Goal: Transaction & Acquisition: Book appointment/travel/reservation

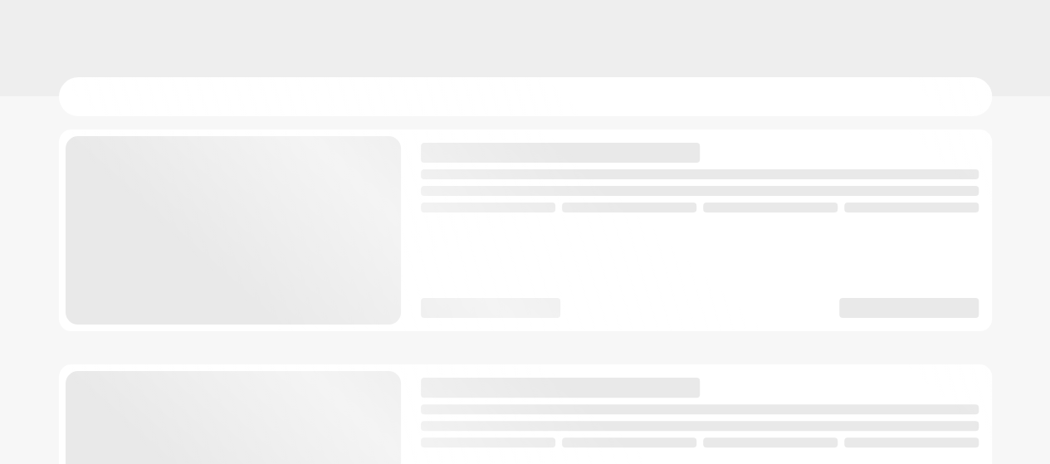
checkbox input "true"
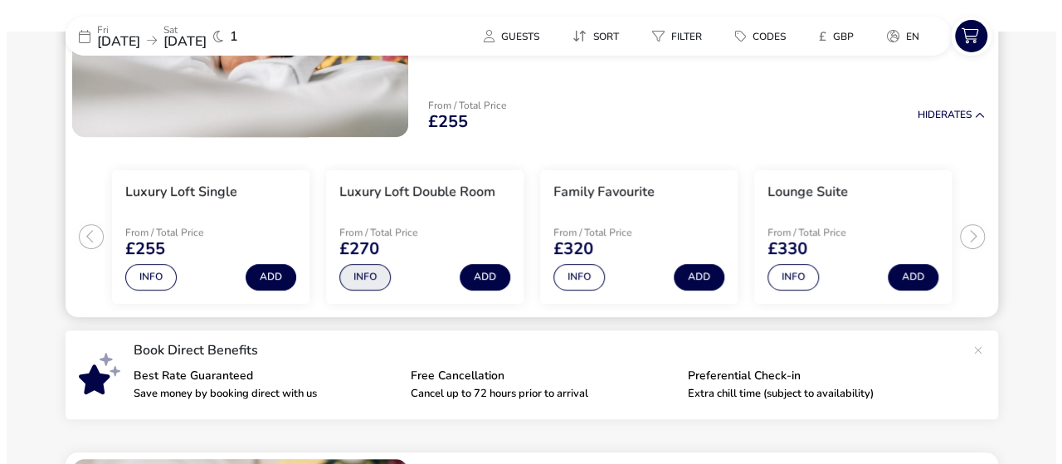
scroll to position [280, 0]
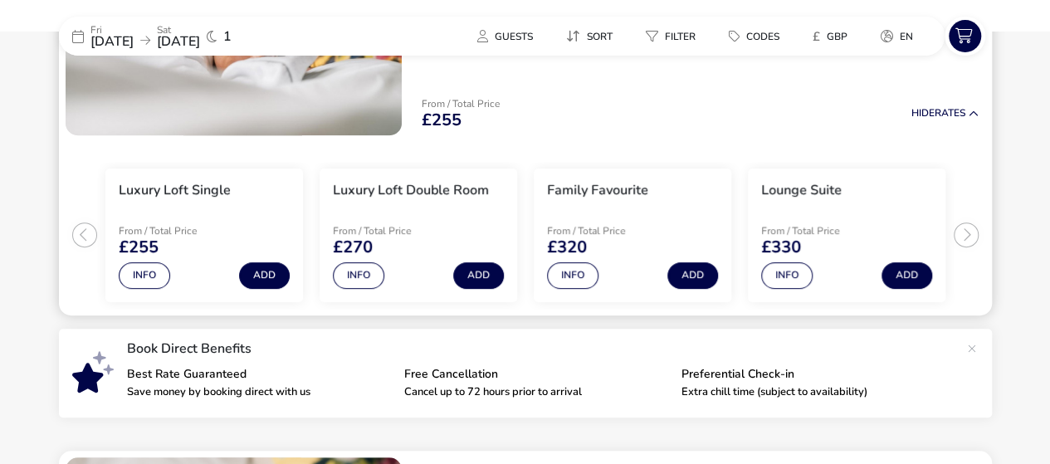
click at [964, 223] on ul "Luxury Loft Single From / Total Price £255 Info Add Luxury Loft Double Room Fro…" at bounding box center [525, 228] width 933 height 173
click at [965, 234] on ul "Luxury Loft Single From / Total Price £255 Info Add Luxury Loft Double Room Fro…" at bounding box center [525, 228] width 933 height 173
click at [790, 278] on button "Info" at bounding box center [786, 275] width 51 height 27
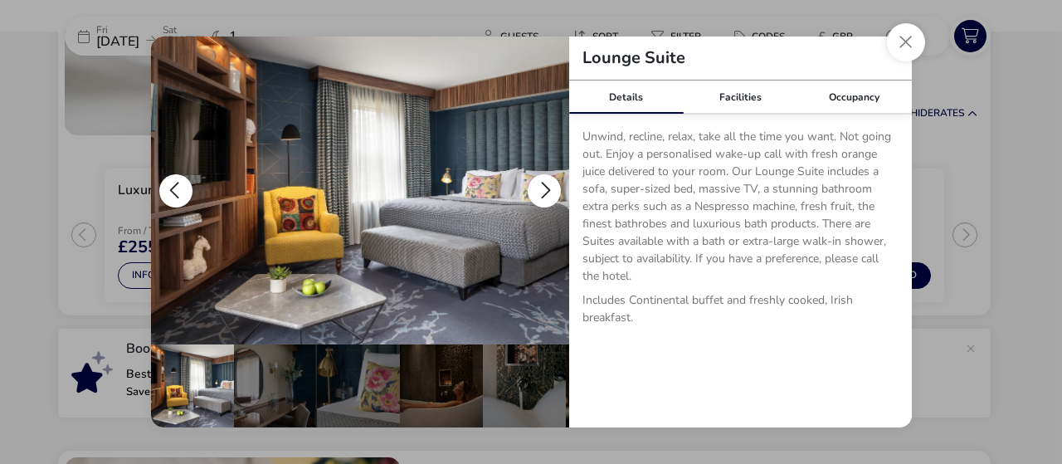
click at [541, 236] on img "details" at bounding box center [360, 191] width 418 height 308
click at [546, 193] on button "details" at bounding box center [544, 190] width 33 height 33
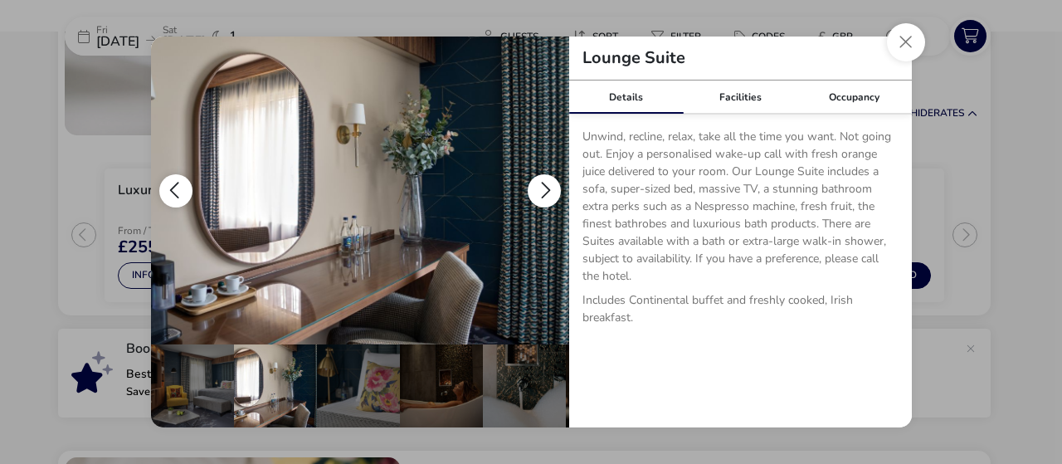
click at [546, 195] on button "details" at bounding box center [544, 190] width 33 height 33
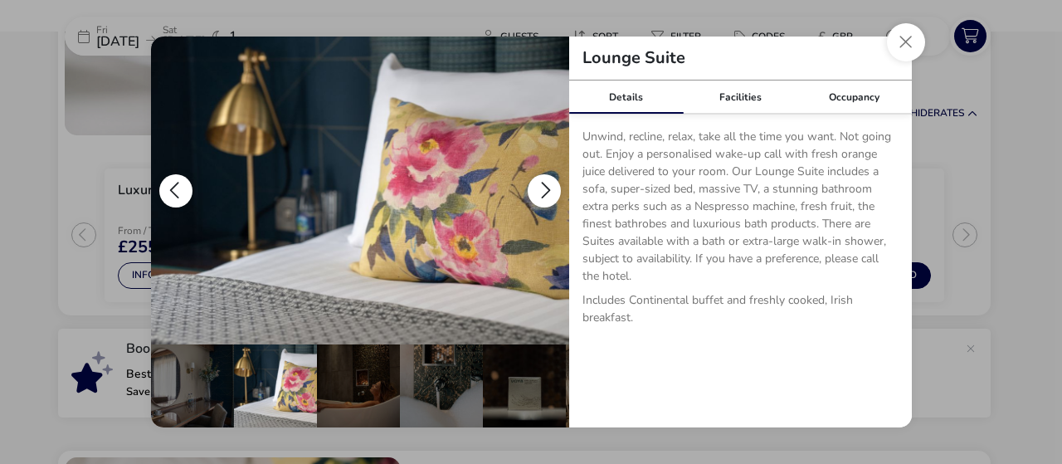
click at [547, 195] on button "details" at bounding box center [544, 190] width 33 height 33
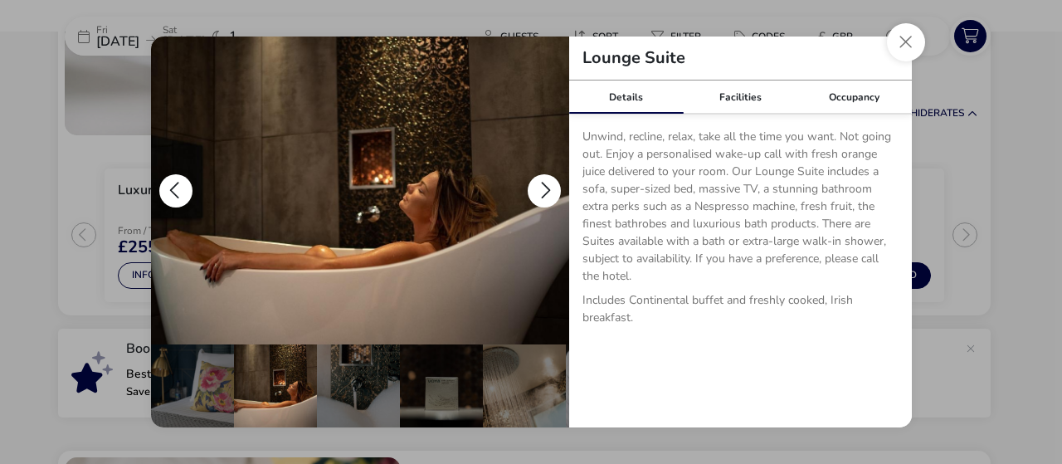
click at [548, 200] on button "details" at bounding box center [544, 190] width 33 height 33
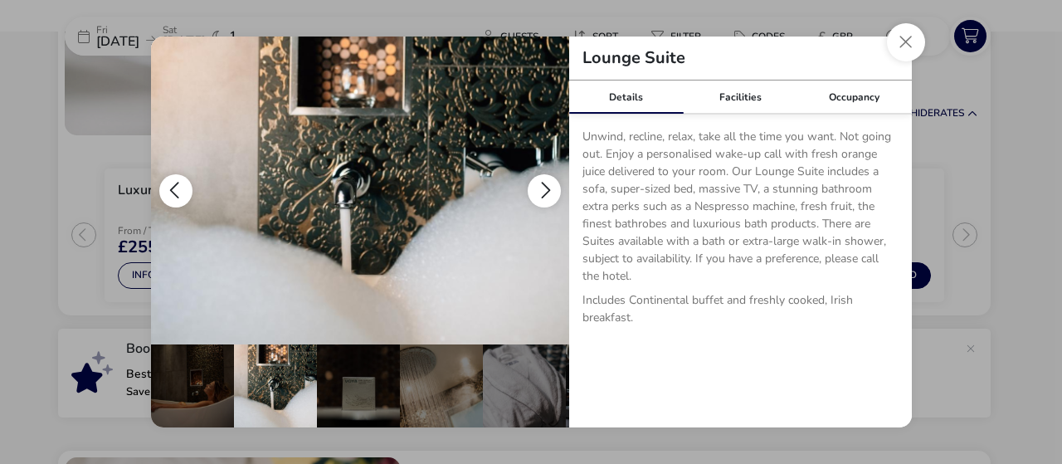
click at [548, 195] on button "details" at bounding box center [544, 190] width 33 height 33
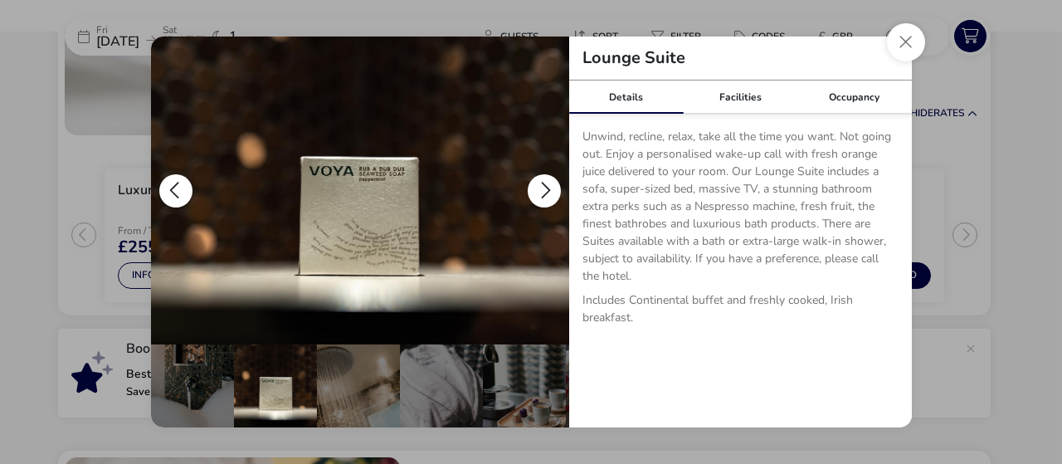
click at [548, 195] on button "details" at bounding box center [544, 190] width 33 height 33
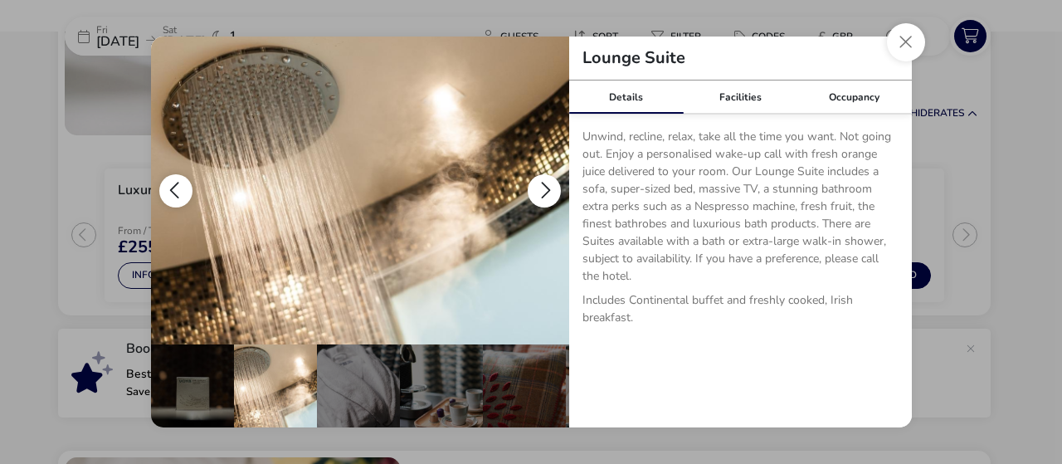
click at [548, 195] on button "details" at bounding box center [544, 190] width 33 height 33
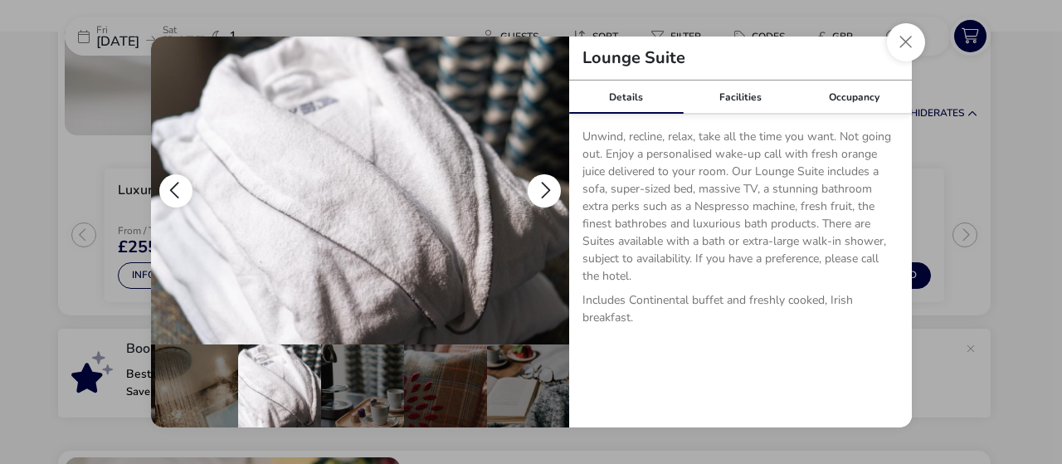
click at [548, 195] on button "details" at bounding box center [544, 190] width 33 height 33
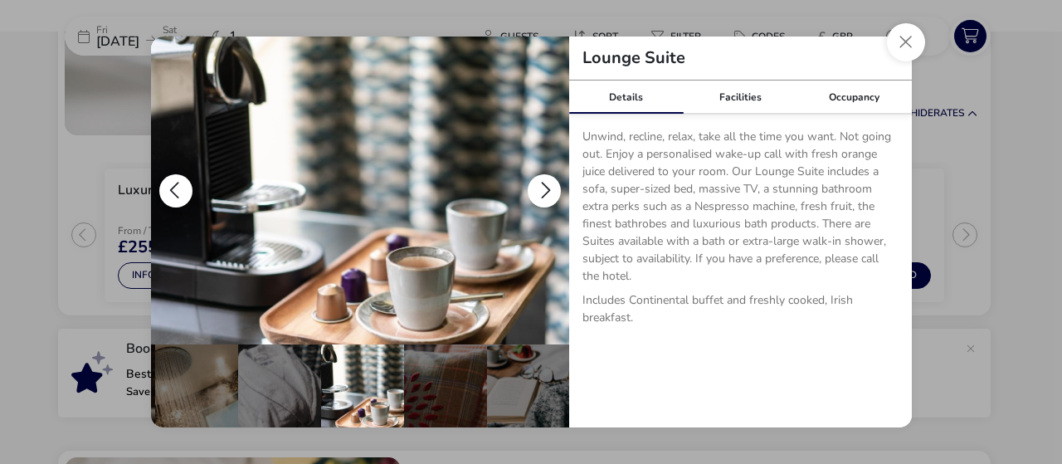
click at [548, 196] on button "details" at bounding box center [544, 190] width 33 height 33
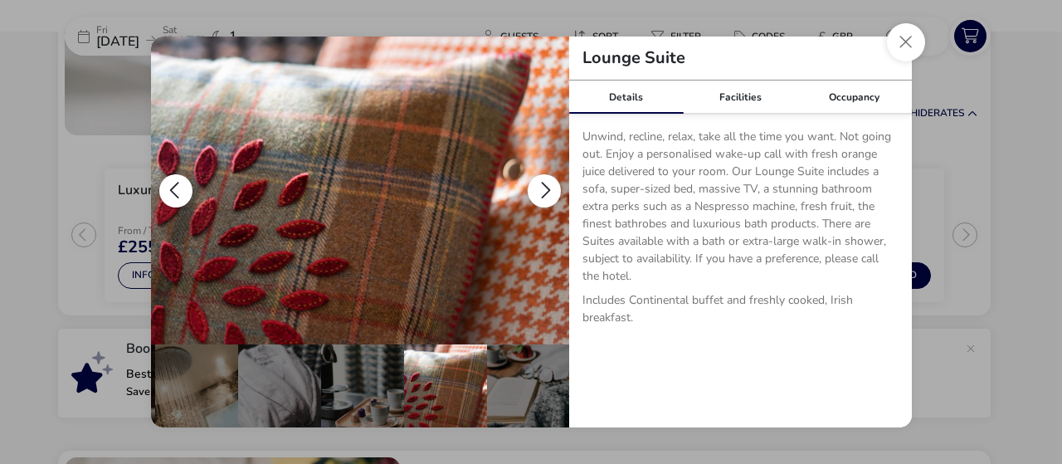
click at [548, 197] on button "details" at bounding box center [544, 190] width 33 height 33
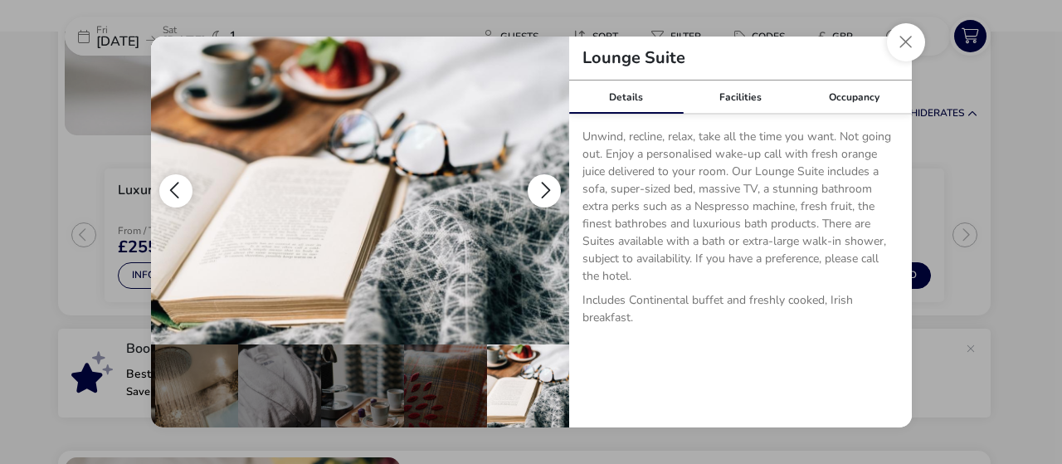
click at [548, 197] on button "details" at bounding box center [544, 190] width 33 height 33
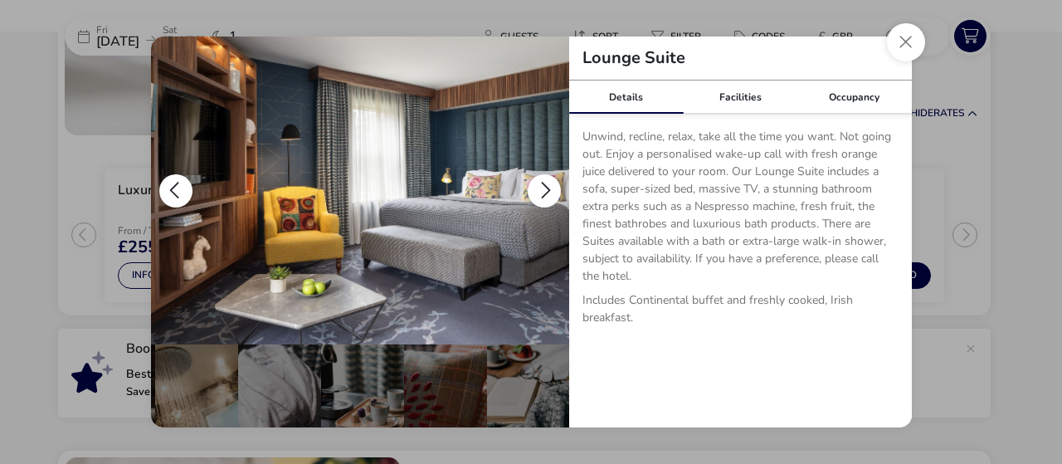
scroll to position [0, 0]
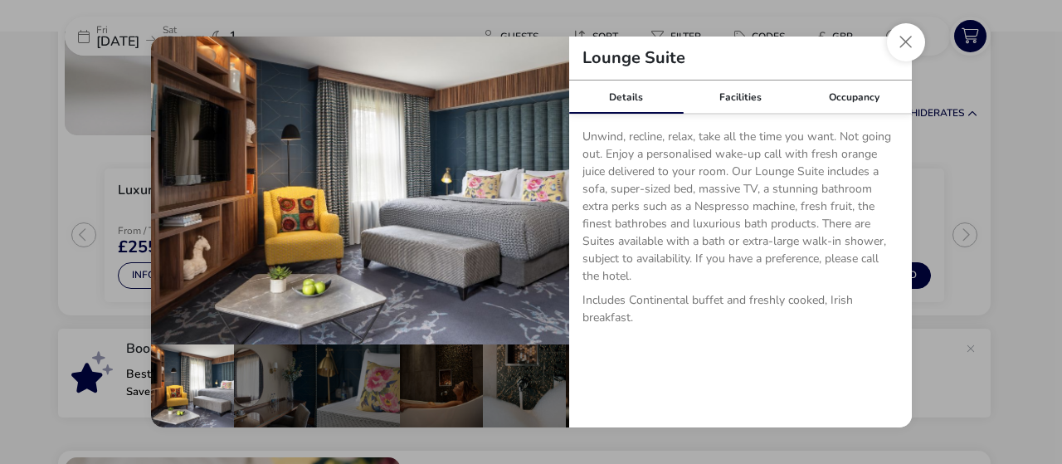
click at [899, 44] on button "Close dialog" at bounding box center [906, 42] width 38 height 38
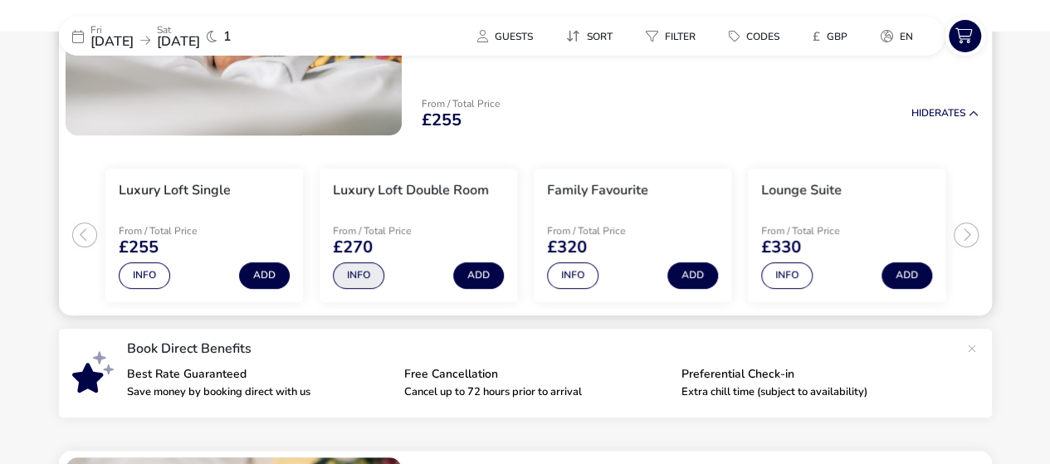
click at [378, 271] on button "Info" at bounding box center [358, 275] width 51 height 27
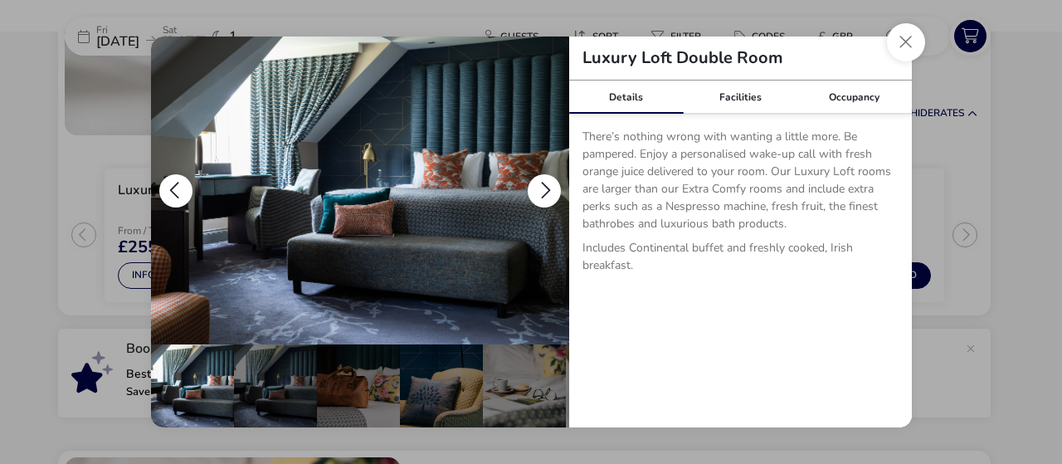
click at [549, 188] on button "details" at bounding box center [544, 190] width 33 height 33
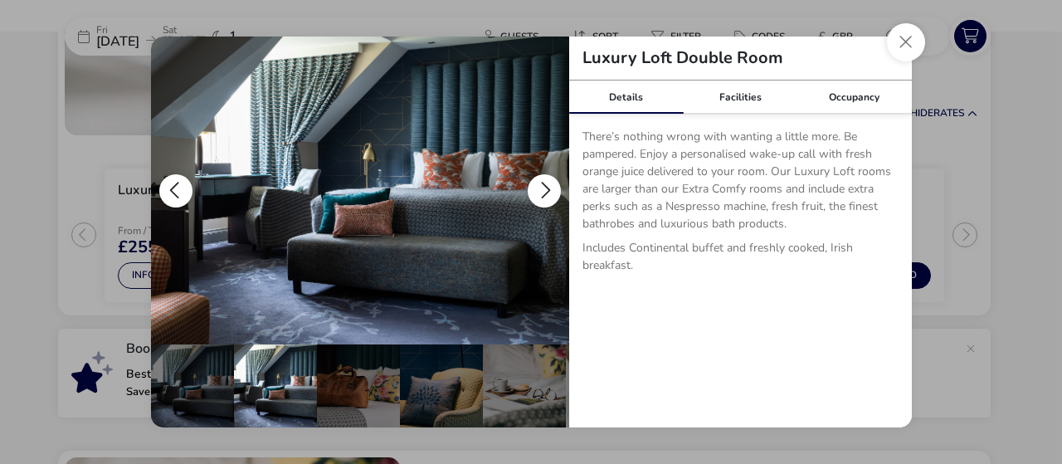
click at [549, 188] on button "details" at bounding box center [544, 190] width 33 height 33
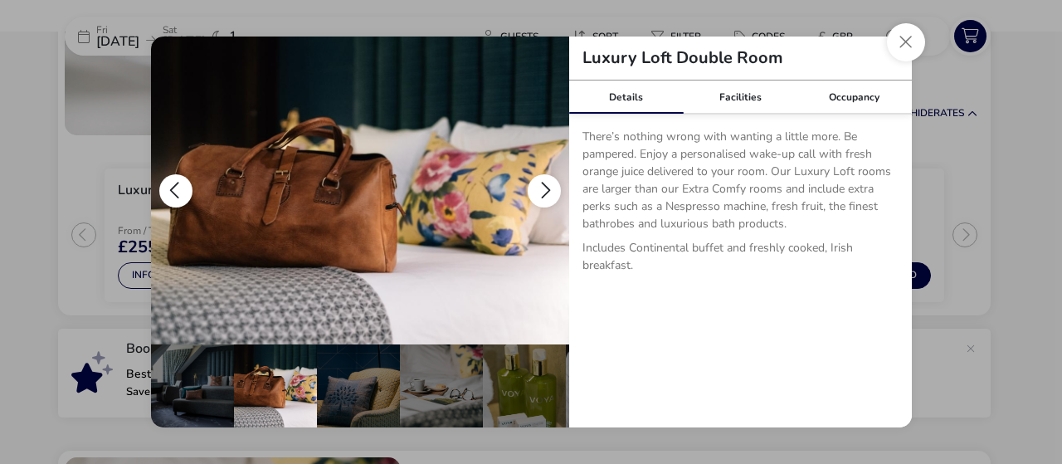
click at [551, 189] on button "details" at bounding box center [544, 190] width 33 height 33
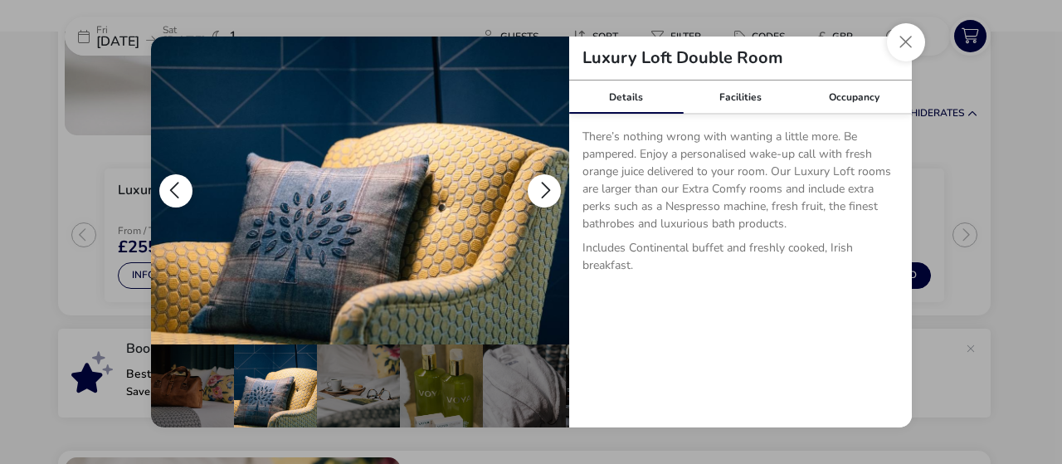
click at [551, 192] on button "details" at bounding box center [544, 190] width 33 height 33
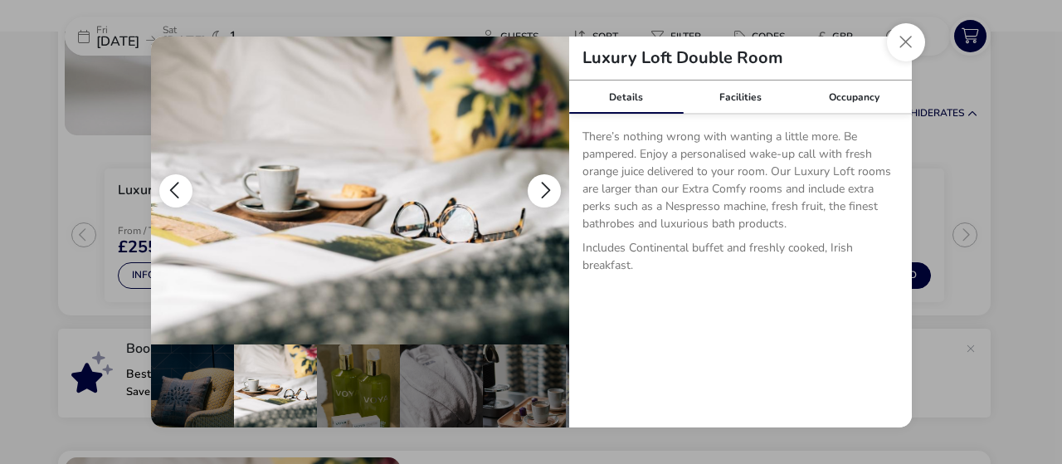
click at [551, 192] on button "details" at bounding box center [544, 190] width 33 height 33
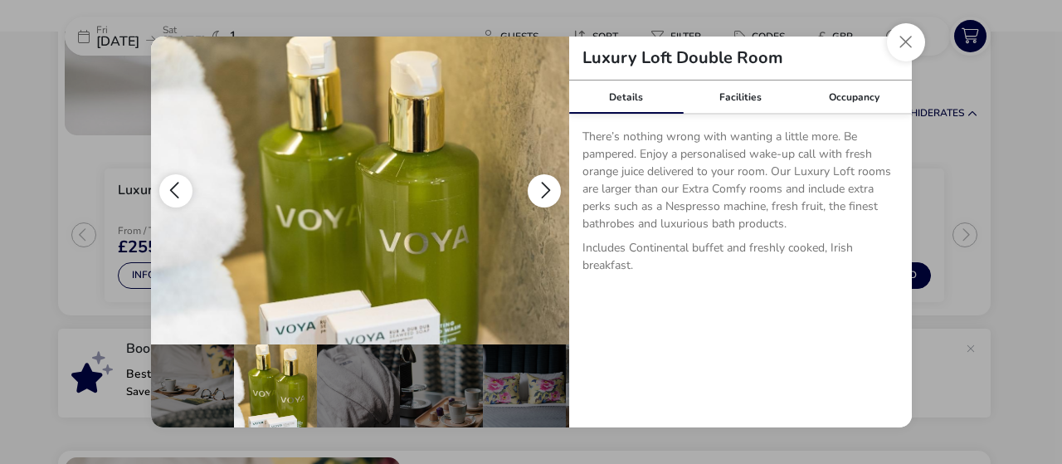
click at [551, 192] on button "details" at bounding box center [544, 190] width 33 height 33
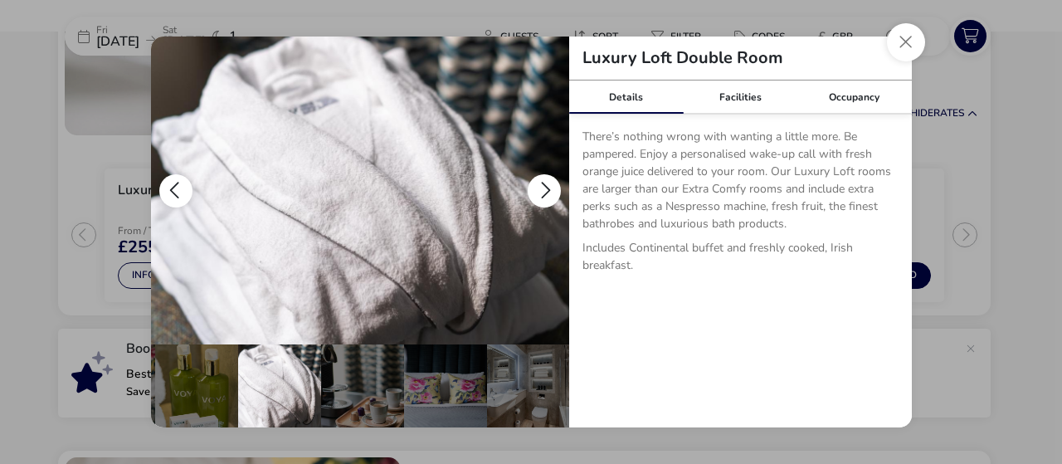
click at [551, 192] on button "details" at bounding box center [544, 190] width 33 height 33
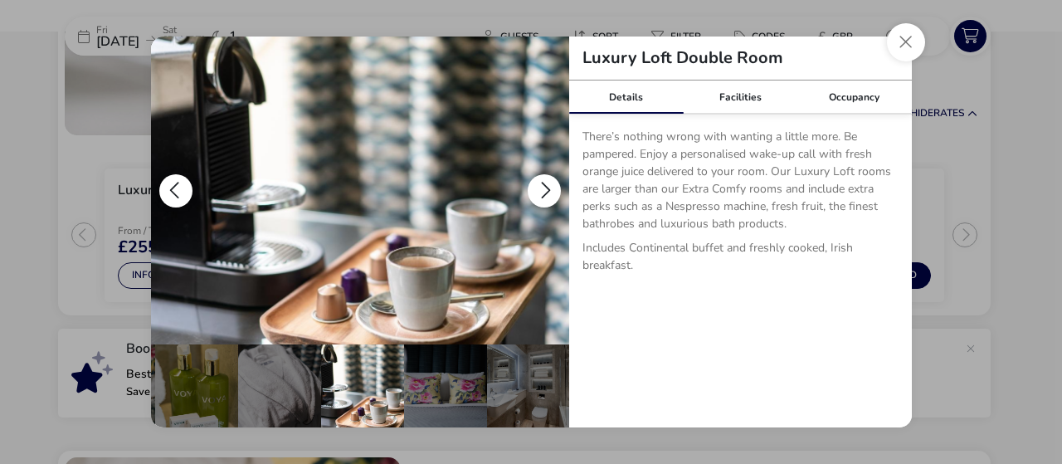
click at [551, 192] on button "details" at bounding box center [544, 190] width 33 height 33
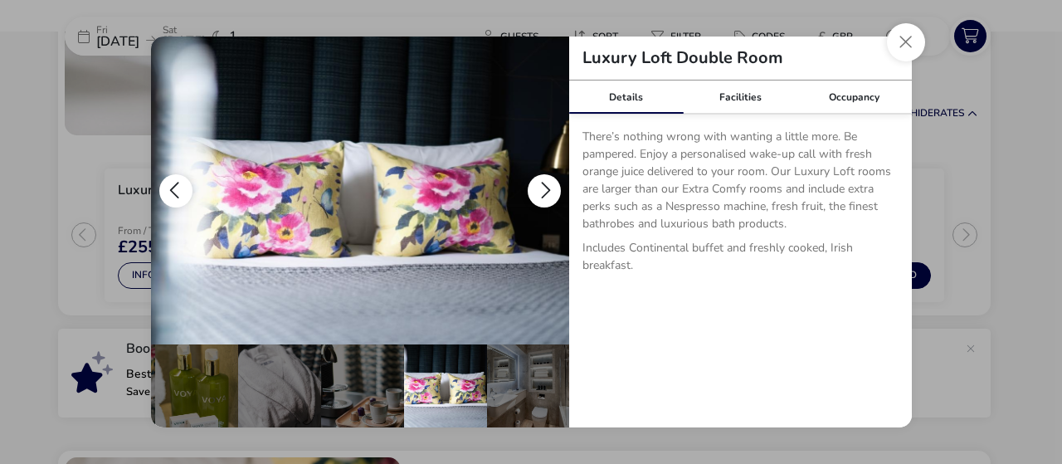
click at [551, 192] on button "details" at bounding box center [544, 190] width 33 height 33
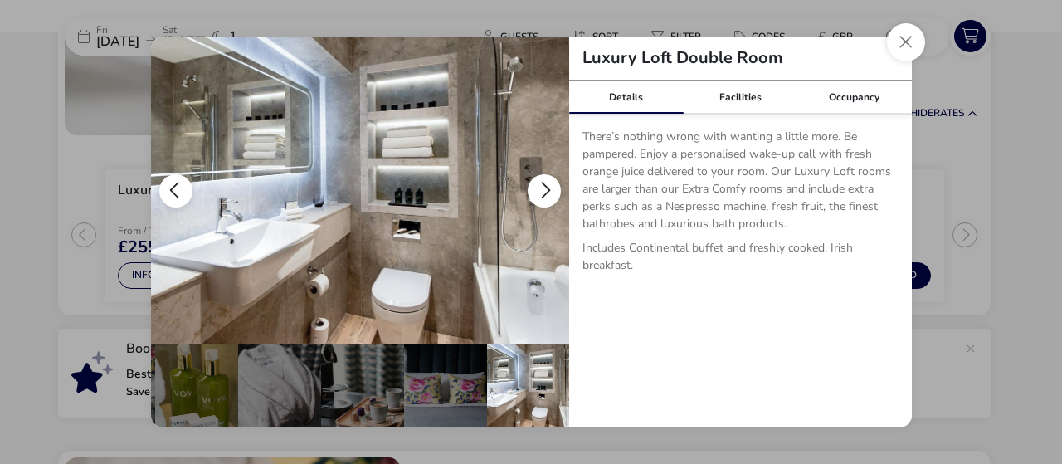
click at [554, 196] on button "details" at bounding box center [544, 190] width 33 height 33
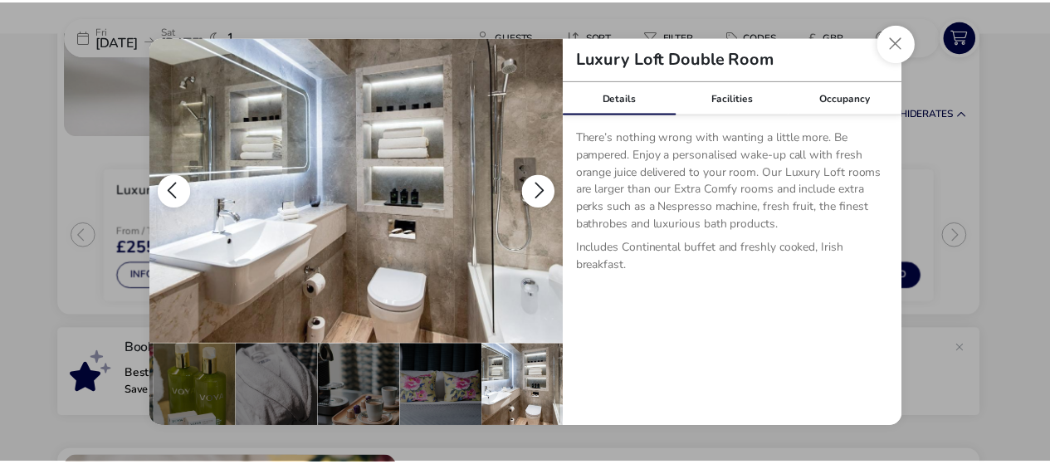
scroll to position [0, 0]
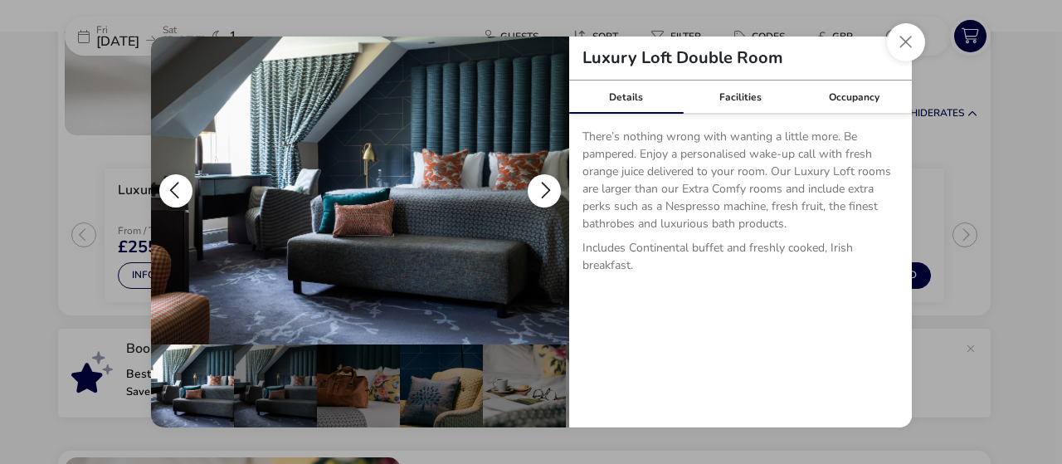
click at [554, 196] on button "details" at bounding box center [544, 190] width 33 height 33
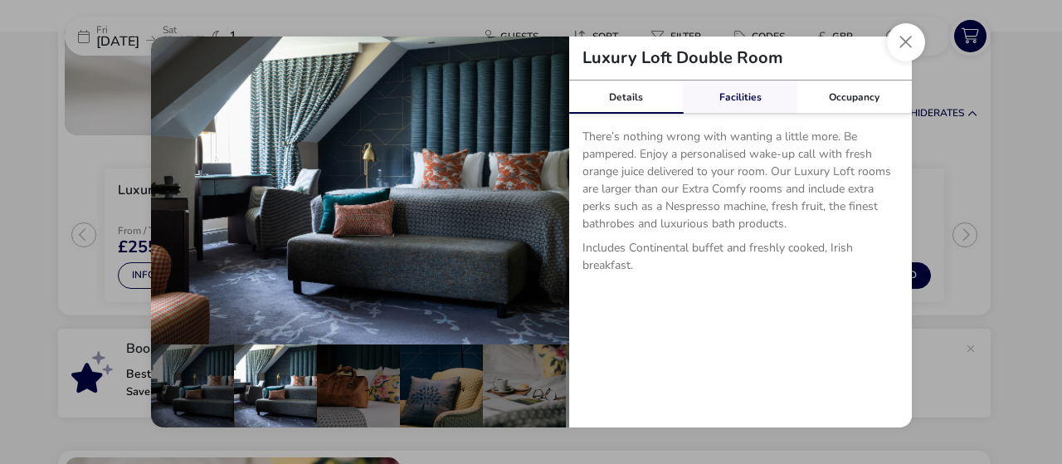
click at [753, 93] on link "Facilities" at bounding box center [740, 96] width 115 height 33
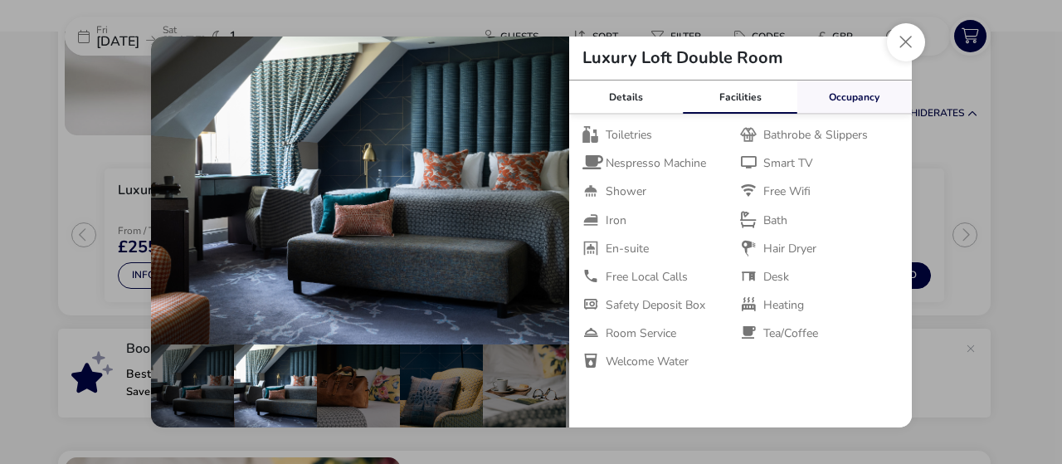
click at [840, 98] on link "Occupancy" at bounding box center [854, 96] width 115 height 33
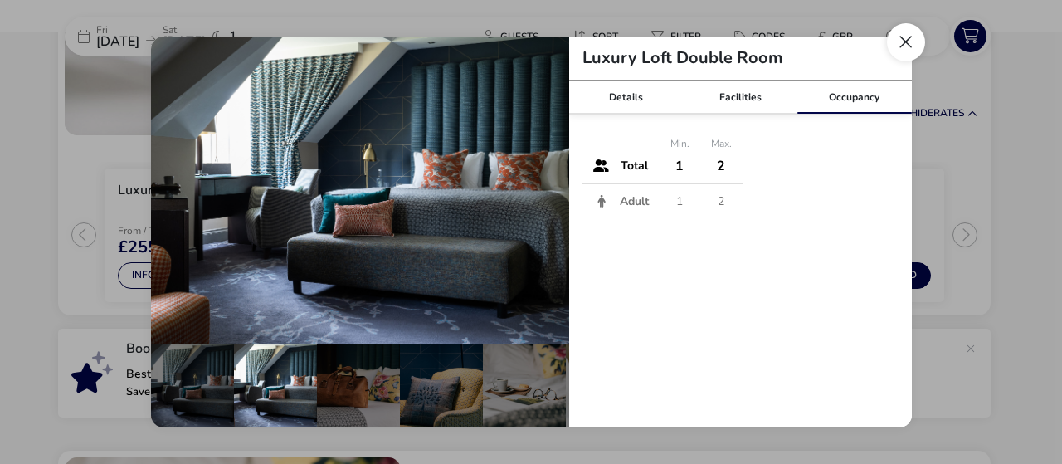
click at [911, 50] on button "Close dialog" at bounding box center [906, 42] width 38 height 38
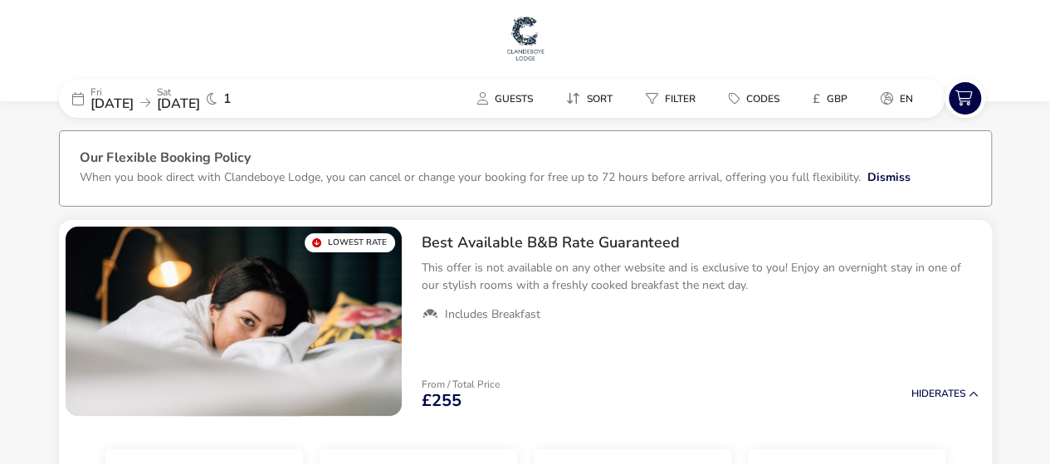
click at [124, 96] on span "[DATE]" at bounding box center [111, 104] width 43 height 18
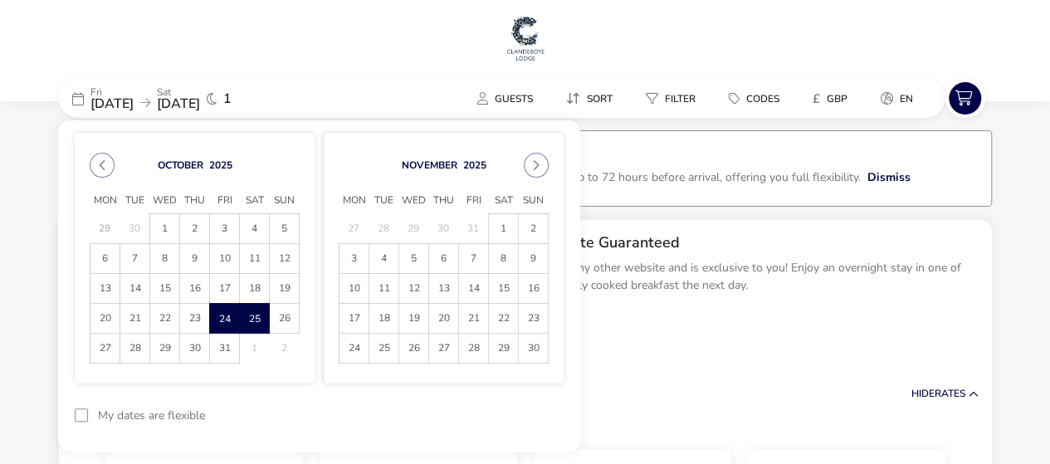
click at [261, 317] on span "25" at bounding box center [254, 318] width 29 height 29
click at [273, 319] on span "26" at bounding box center [284, 318] width 29 height 29
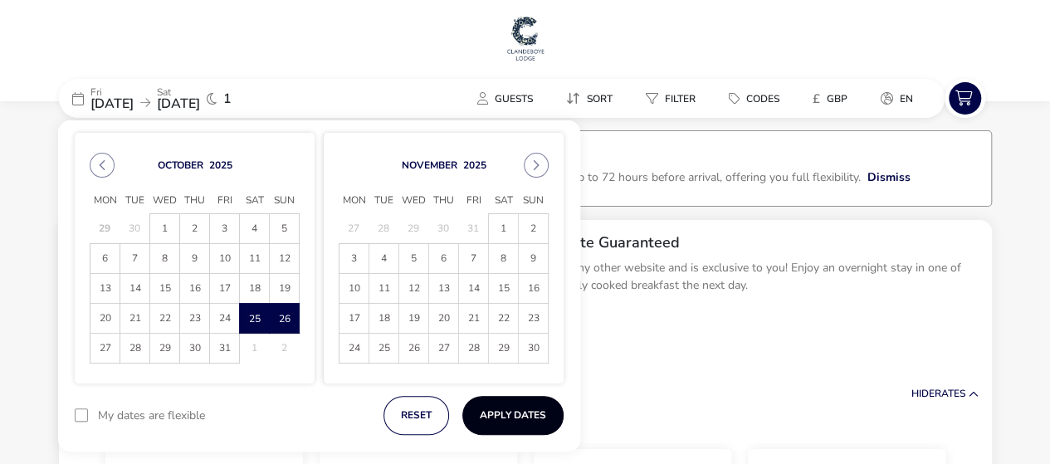
click at [497, 414] on button "Apply Dates" at bounding box center [512, 415] width 101 height 39
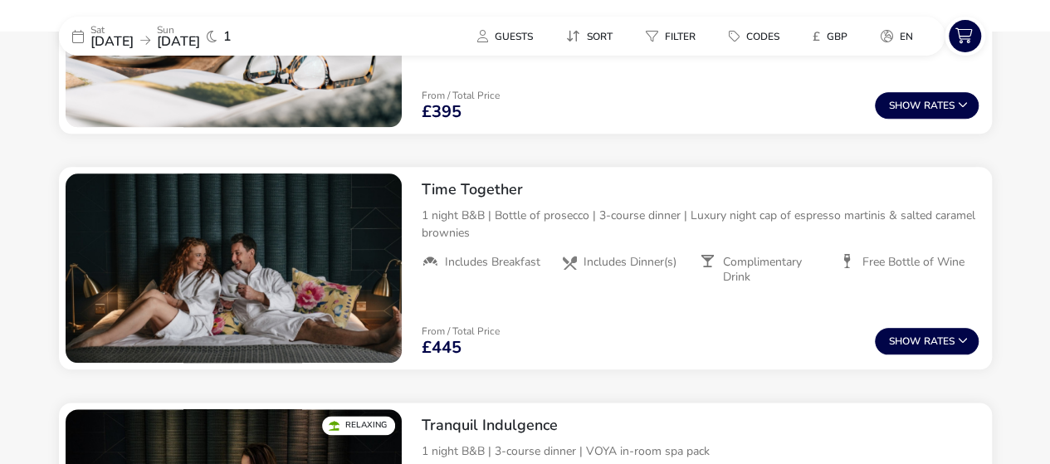
scroll to position [716, 0]
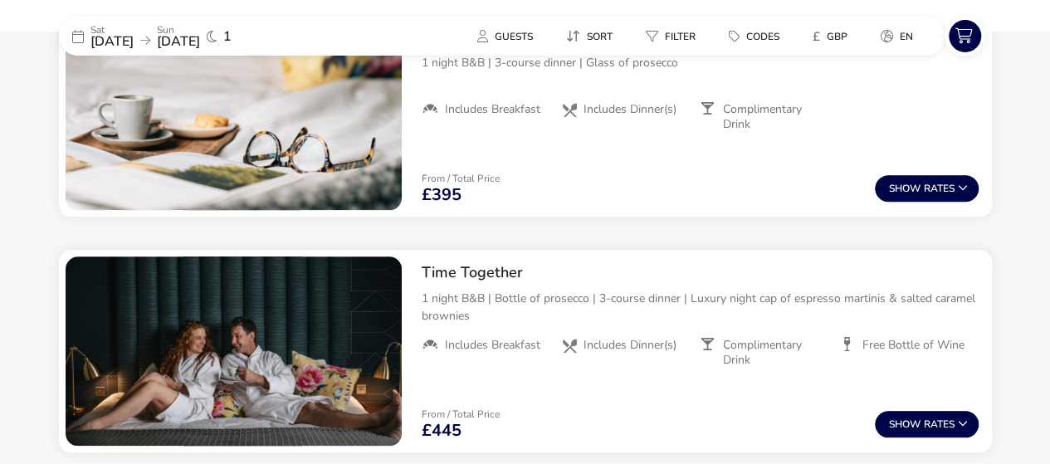
click at [126, 41] on span "[DATE]" at bounding box center [111, 41] width 43 height 18
click at [150, 42] on icon at bounding box center [145, 41] width 10 height 12
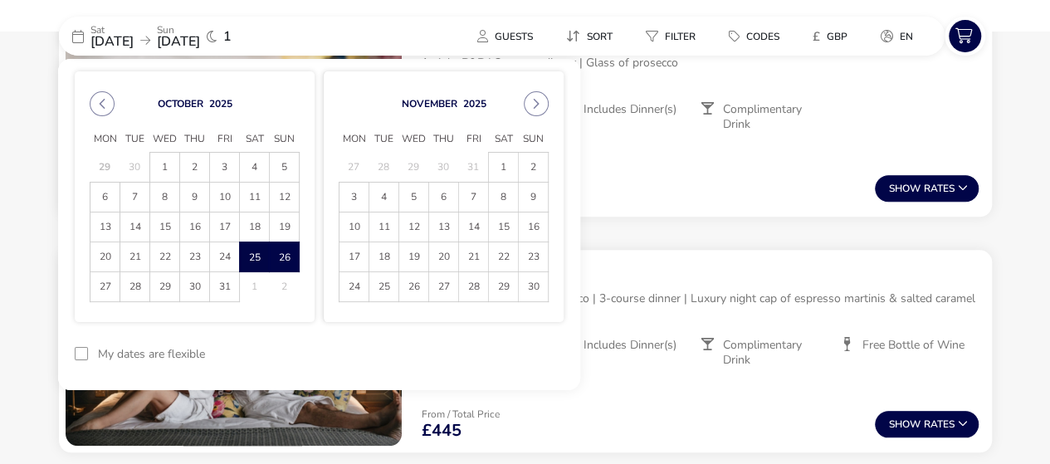
drag, startPoint x: 223, startPoint y: 251, endPoint x: 253, endPoint y: 252, distance: 29.9
click at [224, 251] on span "24" at bounding box center [224, 256] width 29 height 29
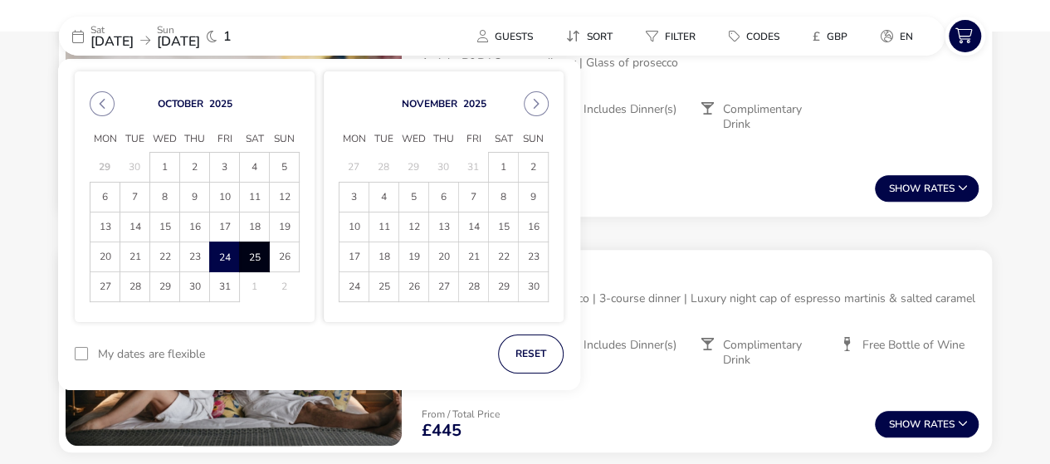
click at [254, 252] on span "25" at bounding box center [254, 256] width 29 height 29
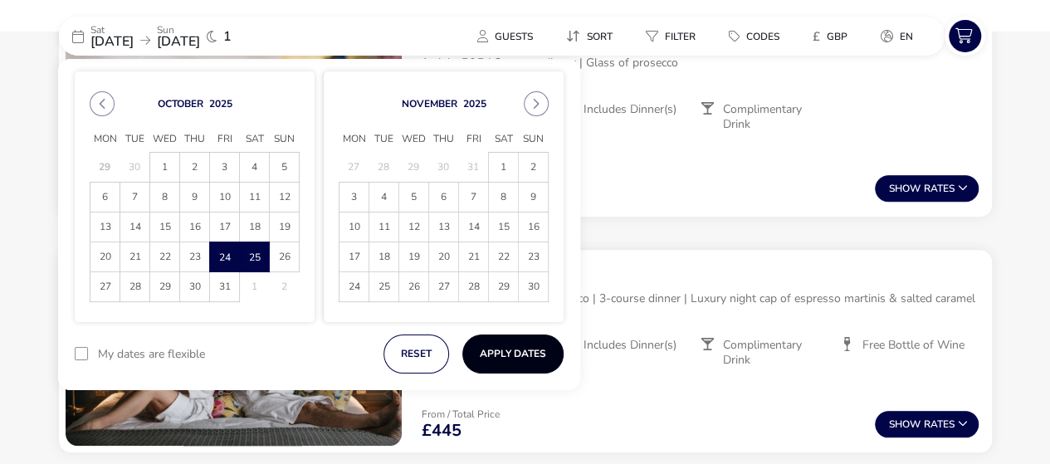
click at [513, 349] on button "Apply Dates" at bounding box center [512, 353] width 101 height 39
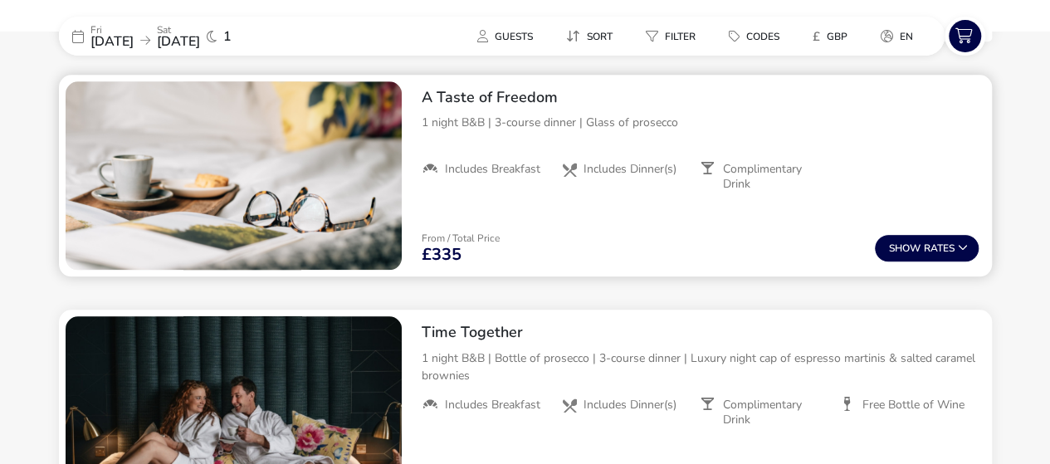
scroll to position [634, 0]
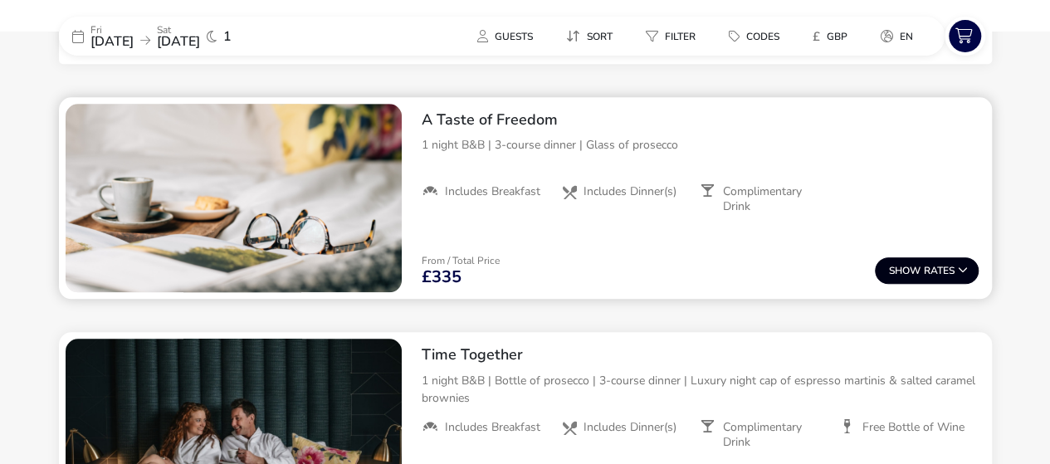
click at [942, 270] on button "Show Rates" at bounding box center [927, 270] width 104 height 27
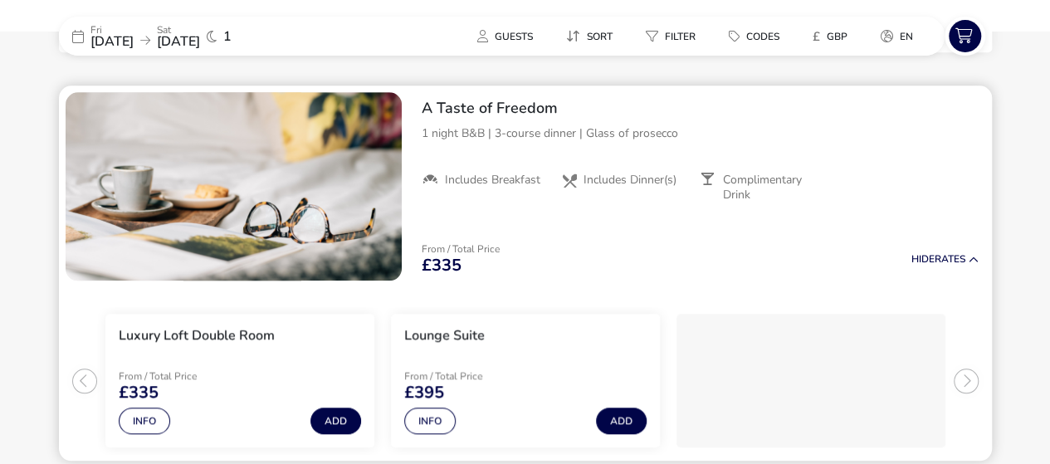
scroll to position [647, 0]
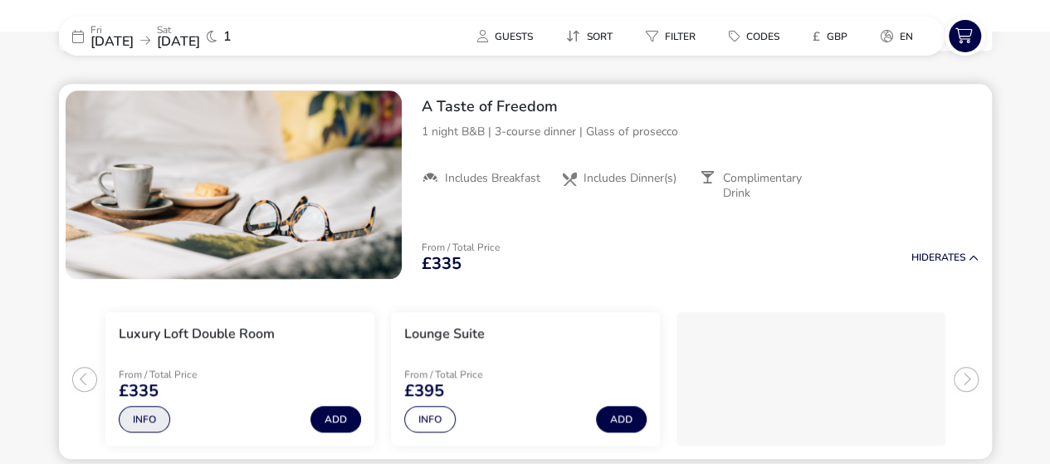
click at [131, 417] on button "Info" at bounding box center [144, 419] width 51 height 27
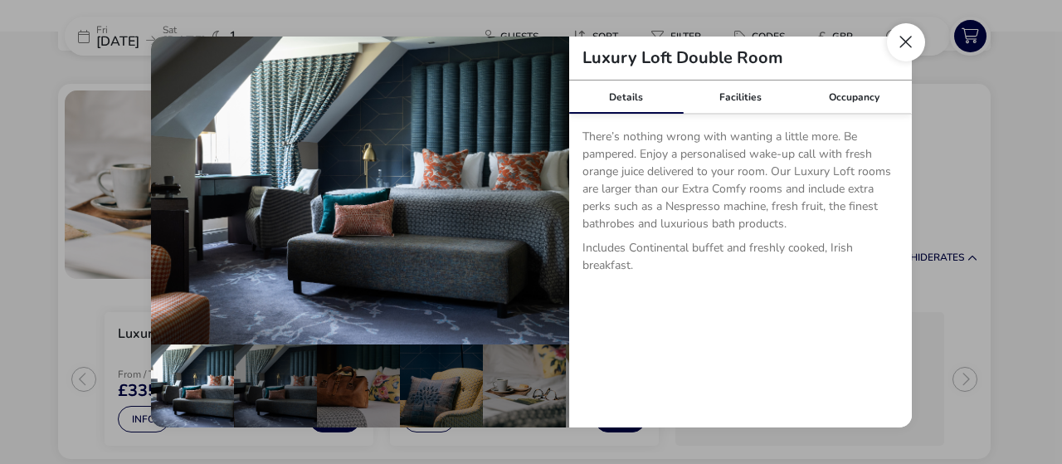
click at [913, 47] on button "Close dialog" at bounding box center [906, 42] width 38 height 38
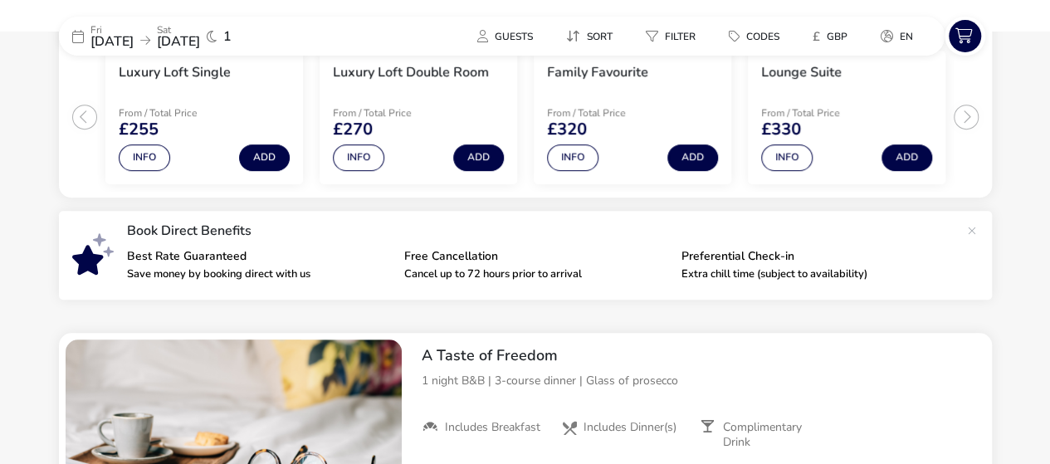
scroll to position [0, 0]
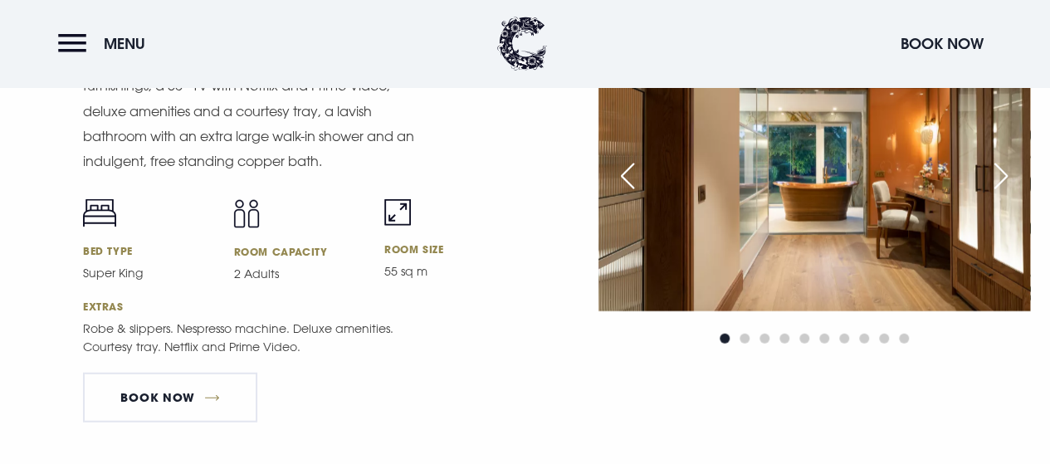
scroll to position [1991, 0]
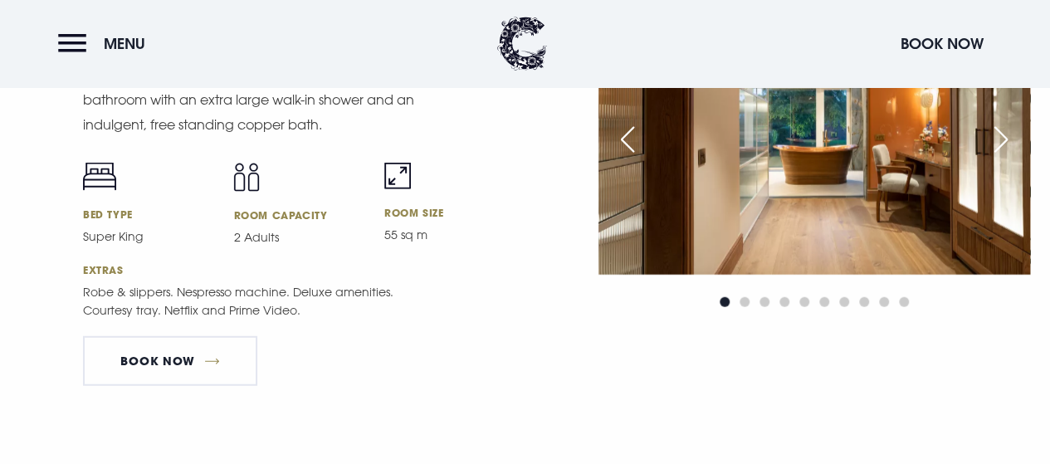
click at [1006, 142] on div "Next slide" at bounding box center [1000, 139] width 41 height 37
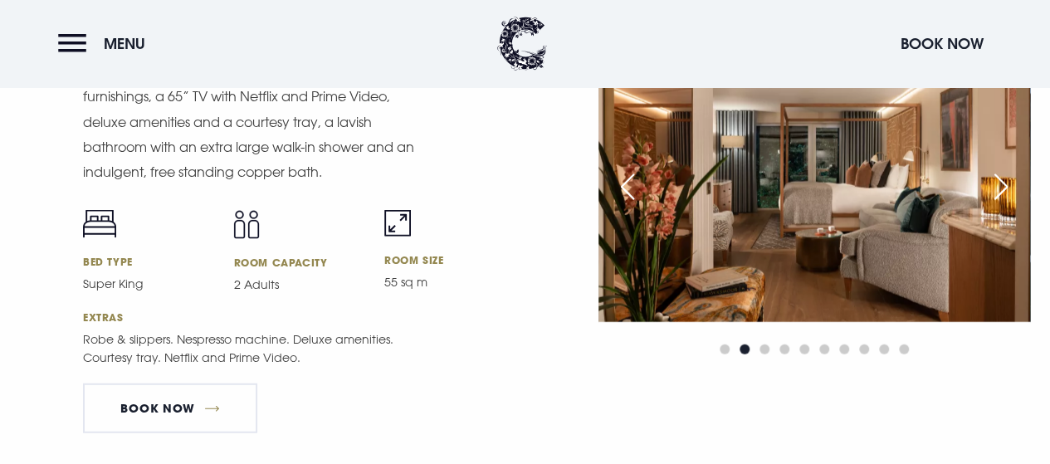
scroll to position [1908, 0]
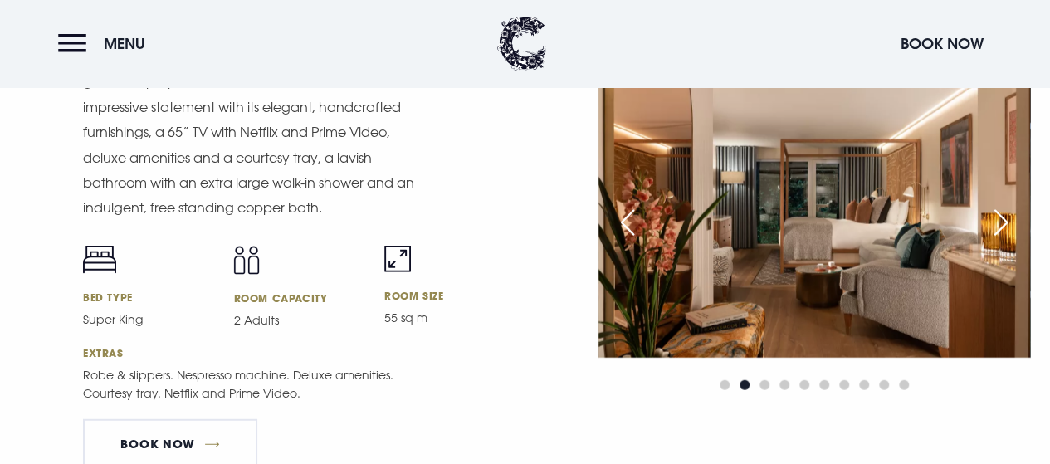
click at [1010, 216] on div "Next slide" at bounding box center [1000, 222] width 41 height 37
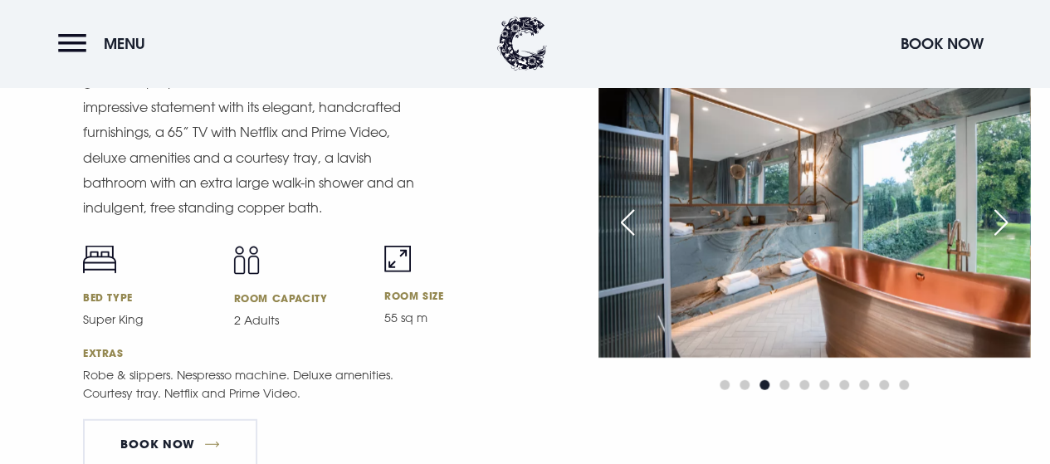
click at [1010, 216] on div "Next slide" at bounding box center [1000, 222] width 41 height 37
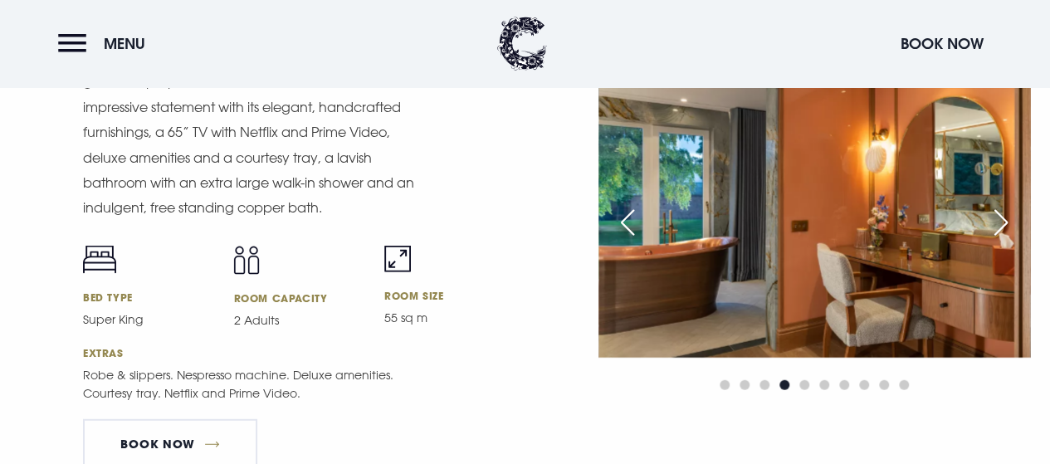
click at [1010, 216] on div "Next slide" at bounding box center [1000, 222] width 41 height 37
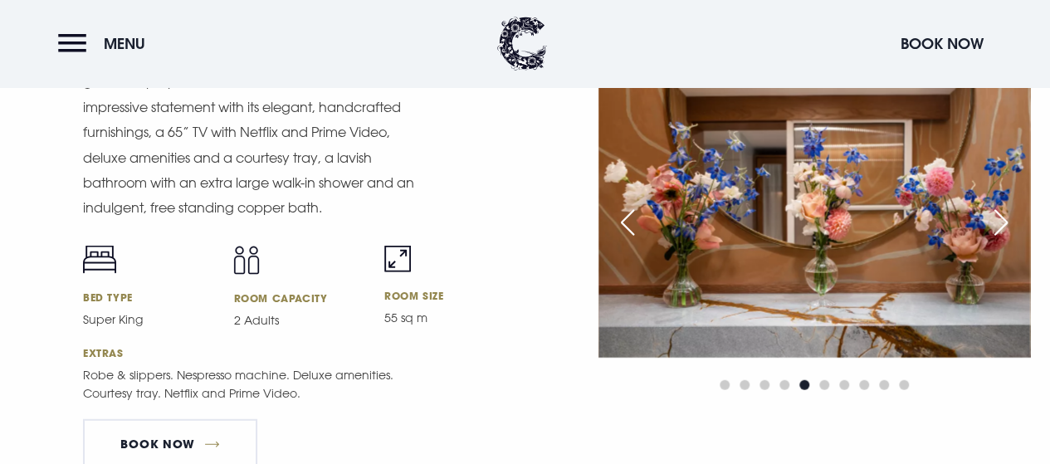
click at [1010, 217] on div "Next slide" at bounding box center [1000, 222] width 41 height 37
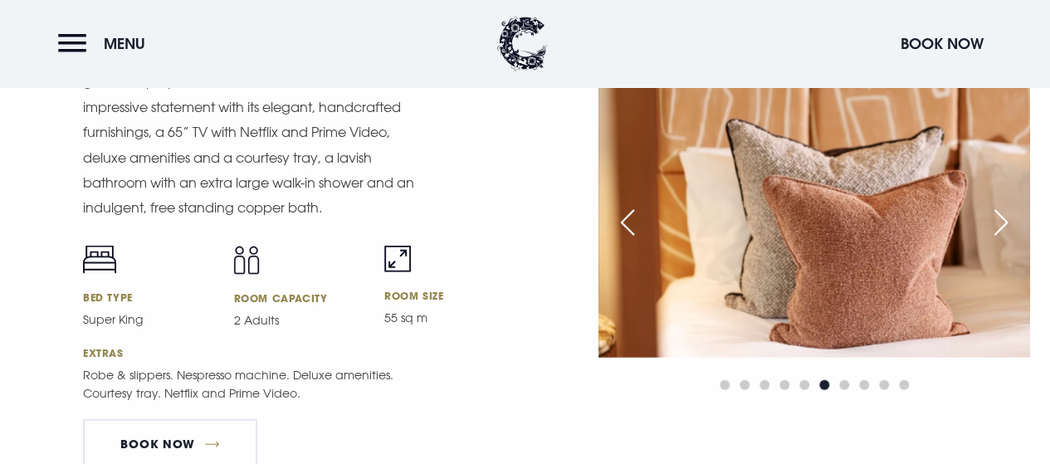
click at [1010, 217] on div "Next slide" at bounding box center [1000, 222] width 41 height 37
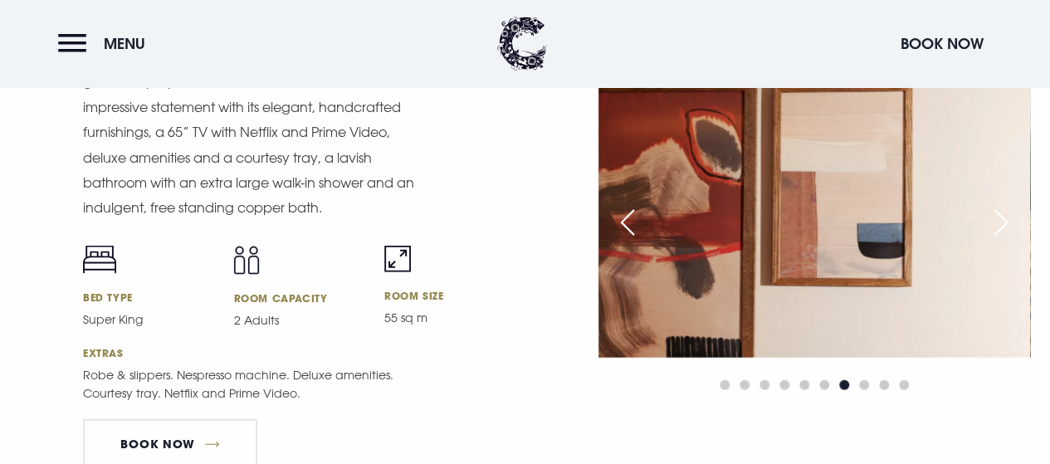
click at [1010, 218] on div "Next slide" at bounding box center [1000, 222] width 41 height 37
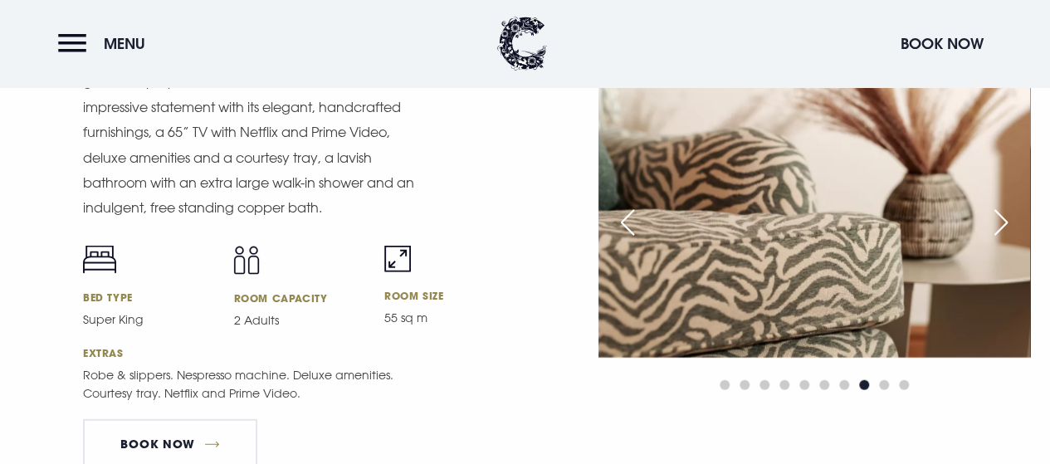
click at [1010, 218] on div "Next slide" at bounding box center [1000, 222] width 41 height 37
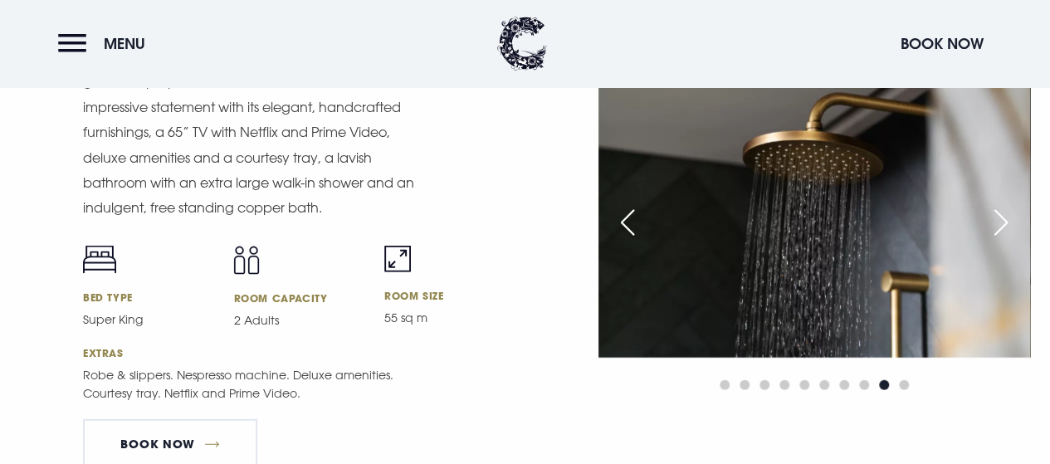
click at [1010, 219] on div "Next slide" at bounding box center [1000, 222] width 41 height 37
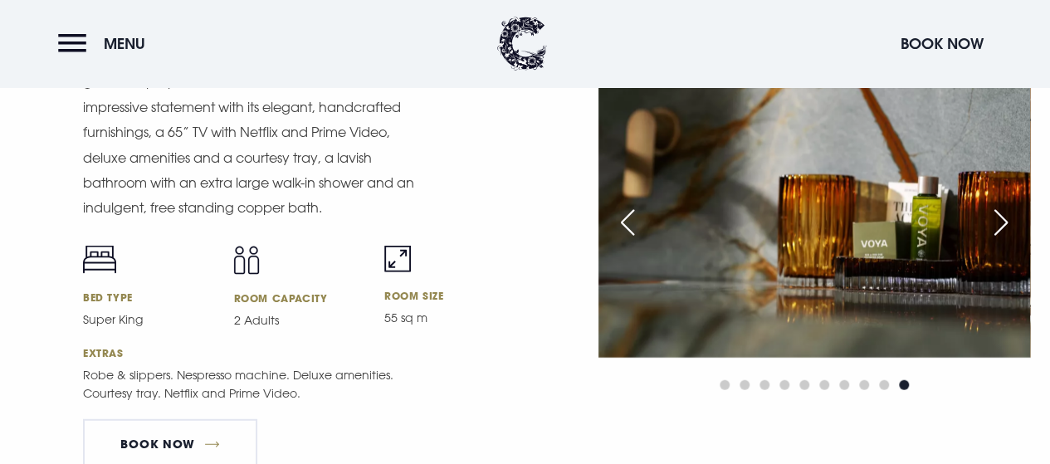
click at [1010, 220] on div "Next slide" at bounding box center [1000, 222] width 41 height 37
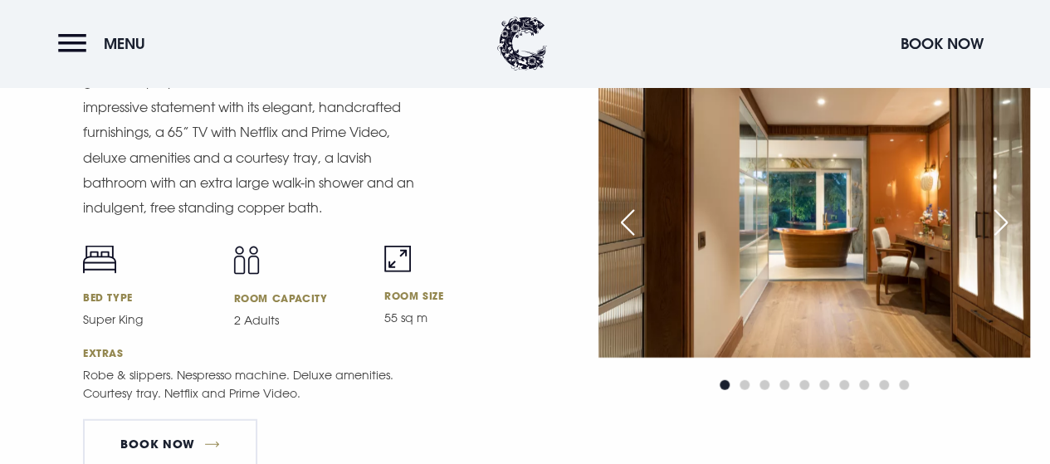
click at [1010, 220] on div "Next slide" at bounding box center [1000, 222] width 41 height 37
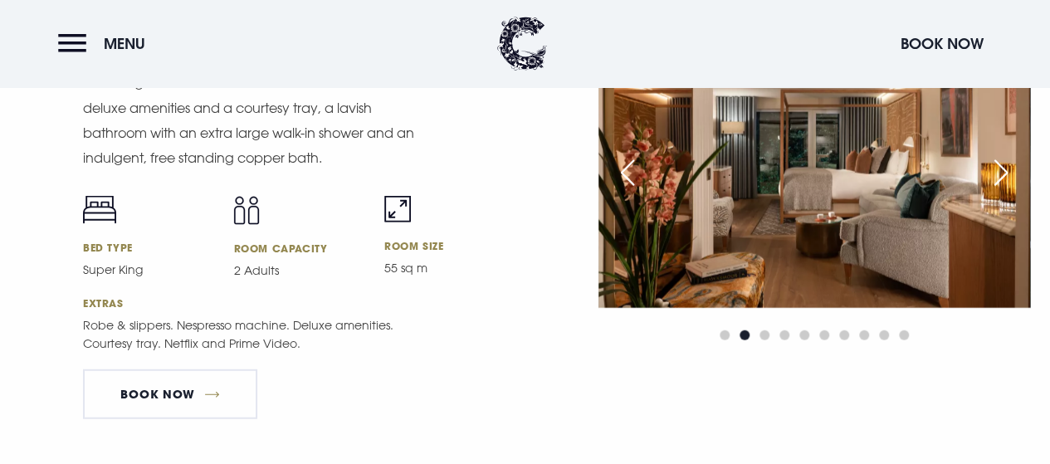
scroll to position [1991, 0]
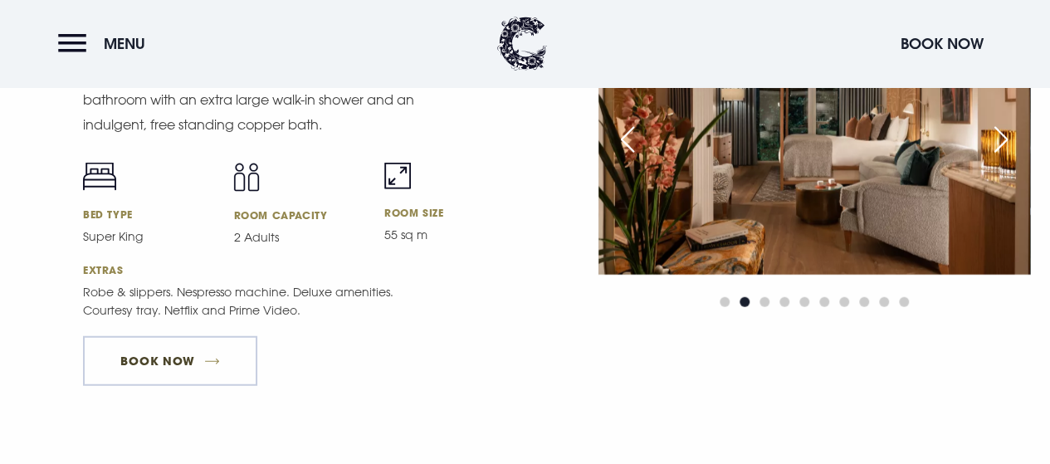
click at [163, 351] on link "Book Now" at bounding box center [170, 361] width 174 height 50
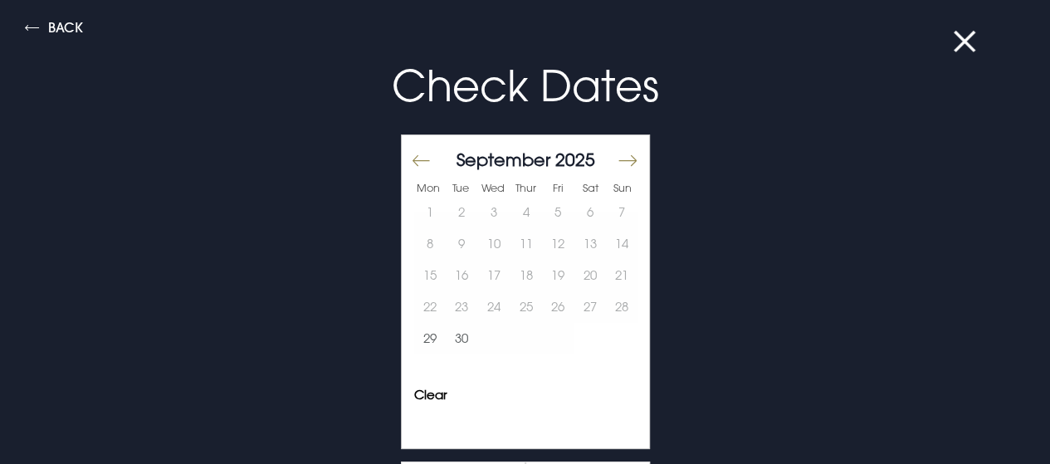
click at [616, 163] on button "Move forward to switch to the next month." at bounding box center [626, 160] width 20 height 35
click at [542, 313] on button "24" at bounding box center [558, 307] width 32 height 32
click at [573, 309] on button "25" at bounding box center [589, 307] width 32 height 32
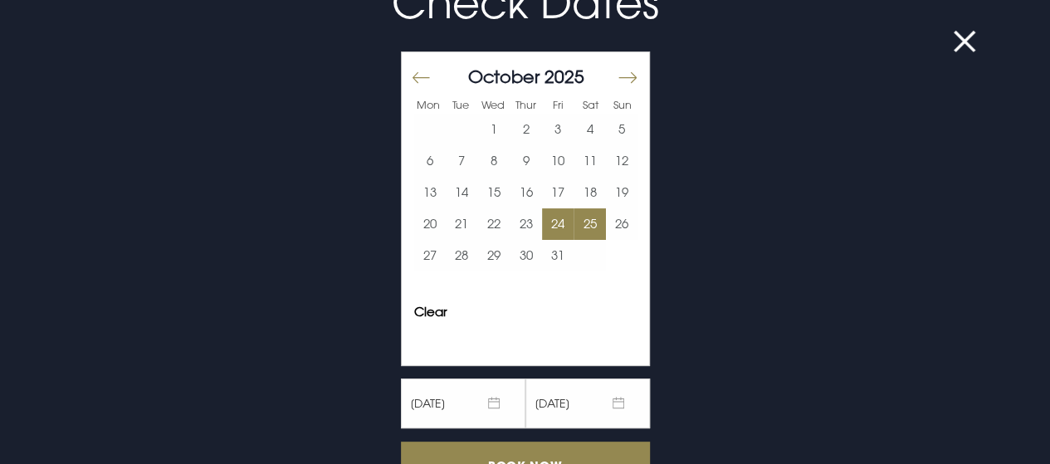
scroll to position [166, 0]
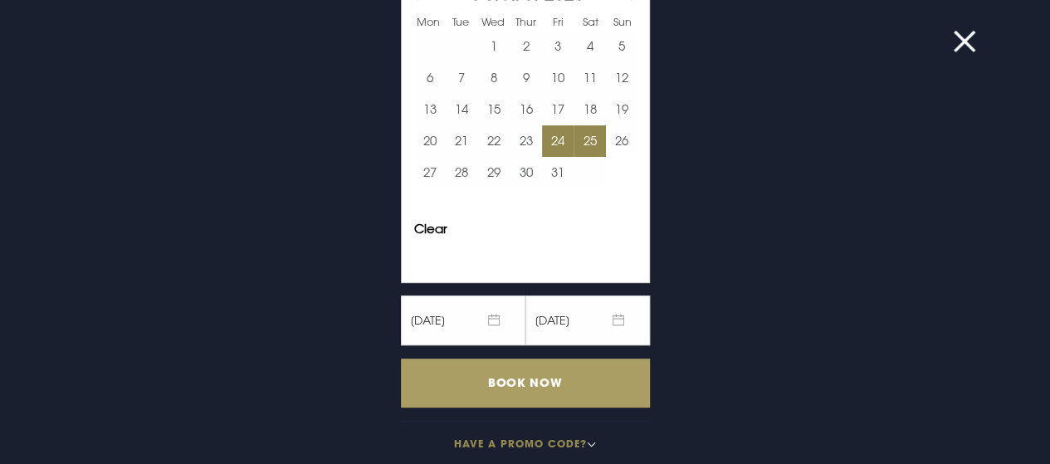
click at [498, 386] on input "Book Now" at bounding box center [525, 382] width 249 height 49
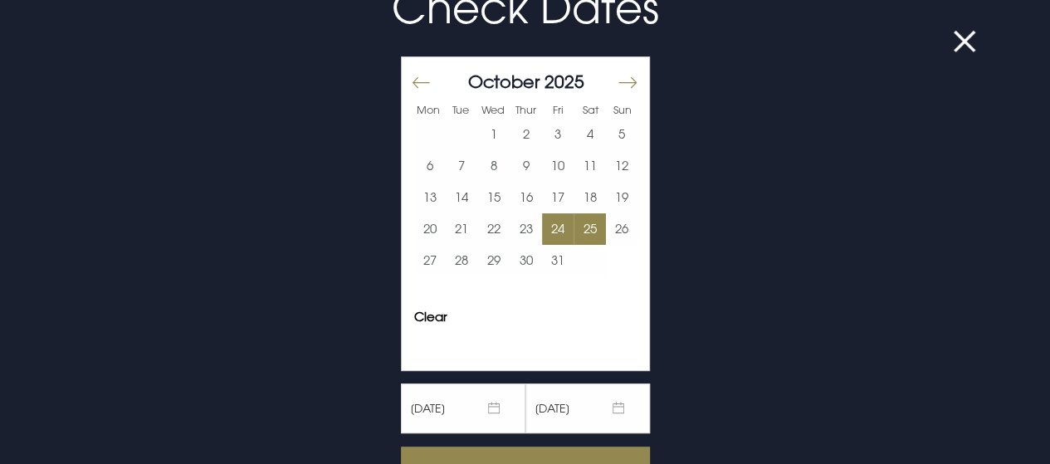
scroll to position [0, 0]
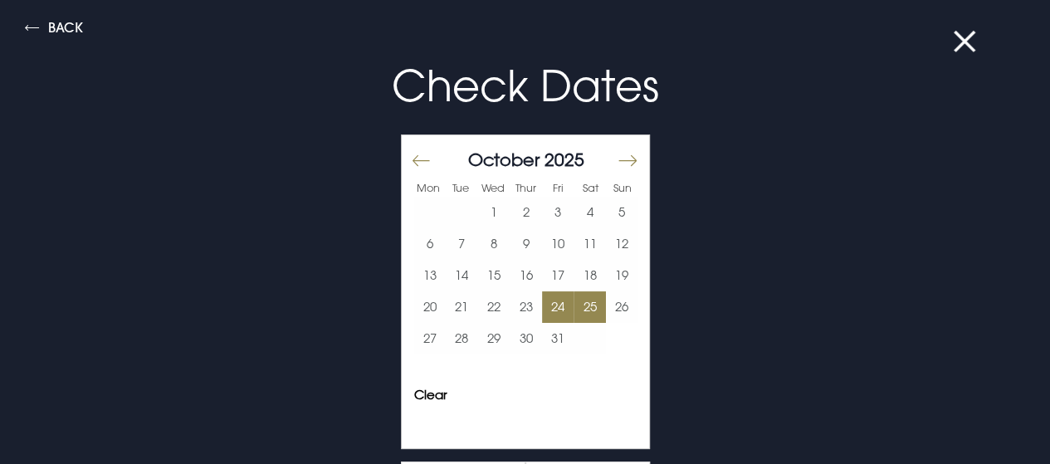
click at [616, 157] on button "Move forward to switch to the next month." at bounding box center [626, 160] width 20 height 35
click at [616, 158] on button "Move forward to switch to the next month." at bounding box center [626, 160] width 20 height 35
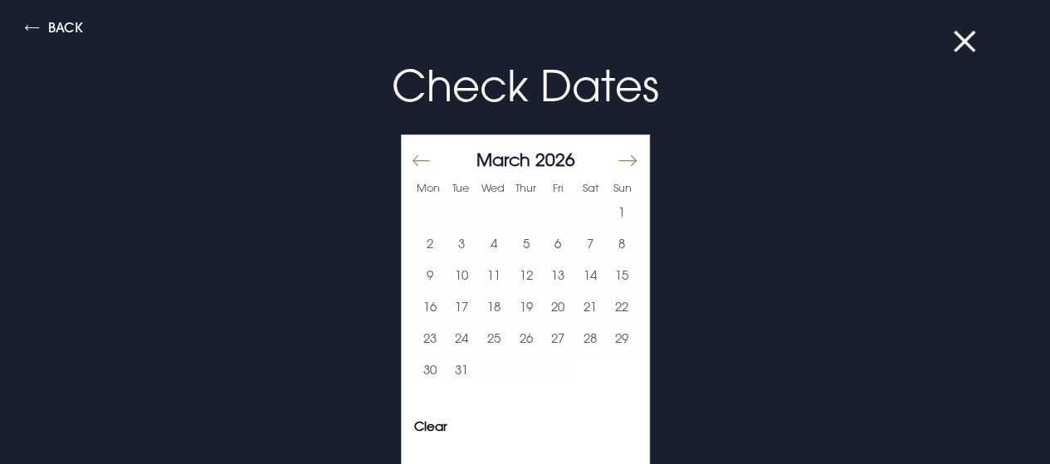
click at [616, 158] on button "Move forward to switch to the next month." at bounding box center [626, 160] width 20 height 35
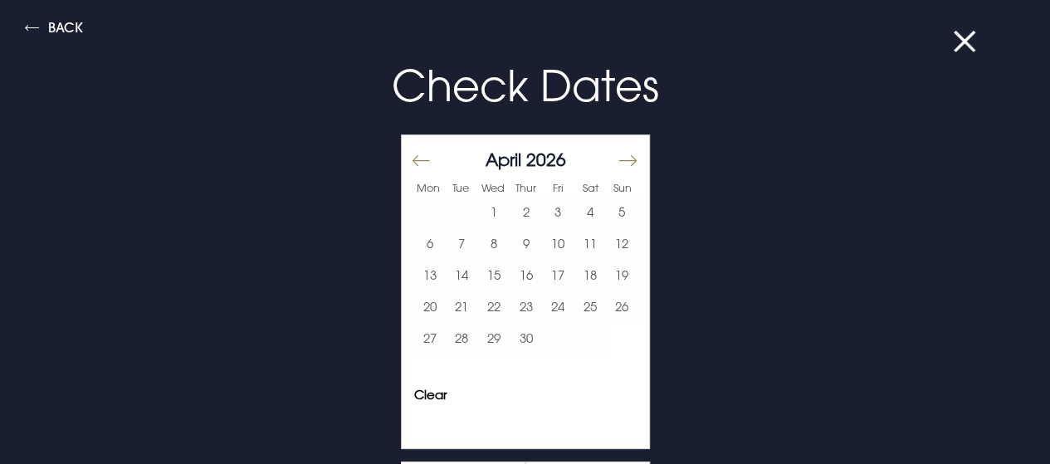
click at [616, 158] on button "Move forward to switch to the next month." at bounding box center [626, 160] width 20 height 35
click at [553, 268] on button "17" at bounding box center [558, 276] width 32 height 32
click at [573, 268] on button "18" at bounding box center [589, 276] width 32 height 32
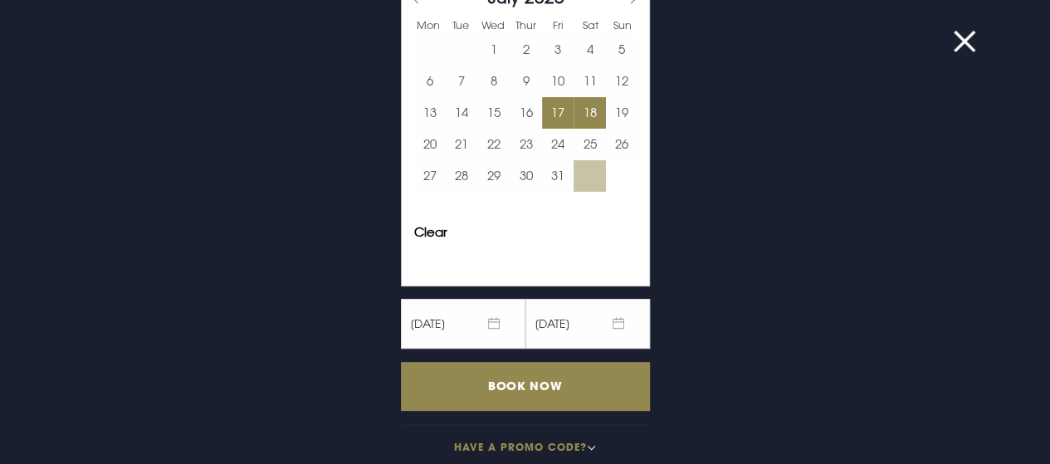
scroll to position [166, 0]
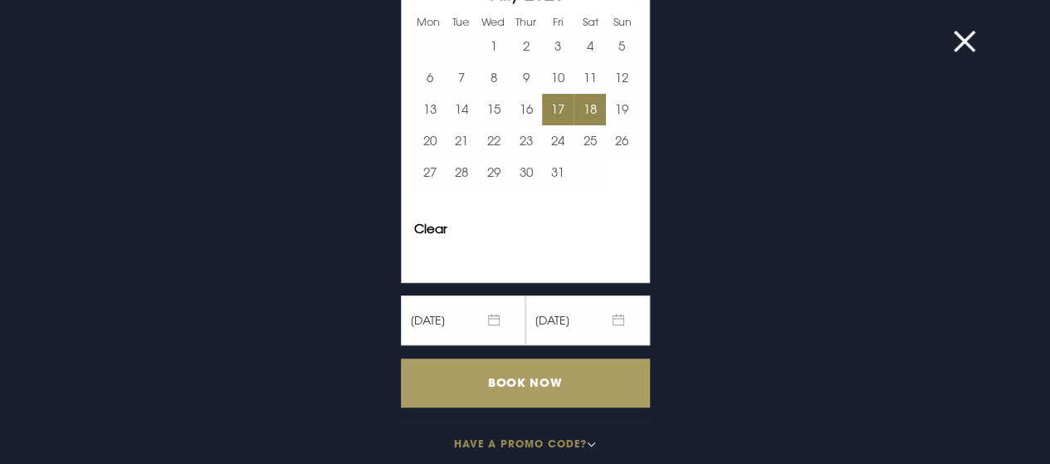
click at [559, 383] on input "Book Now" at bounding box center [525, 382] width 249 height 49
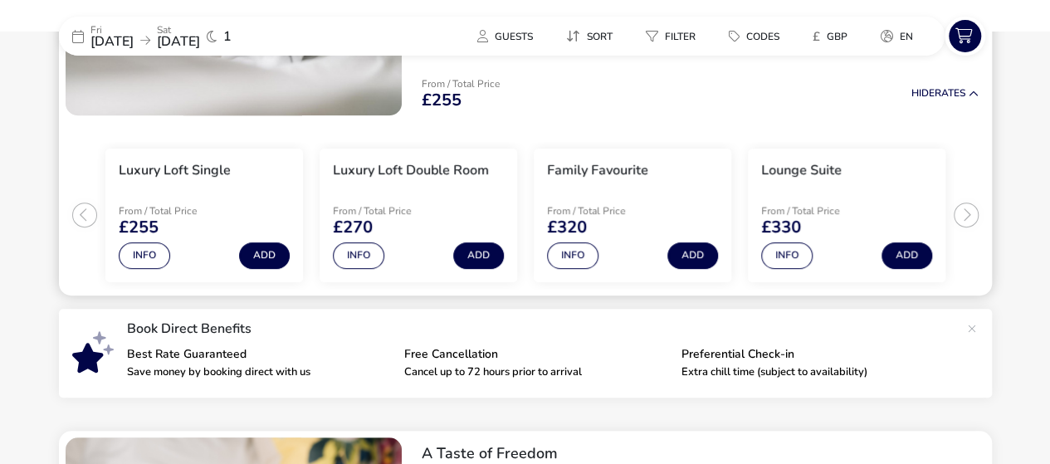
scroll to position [217, 0]
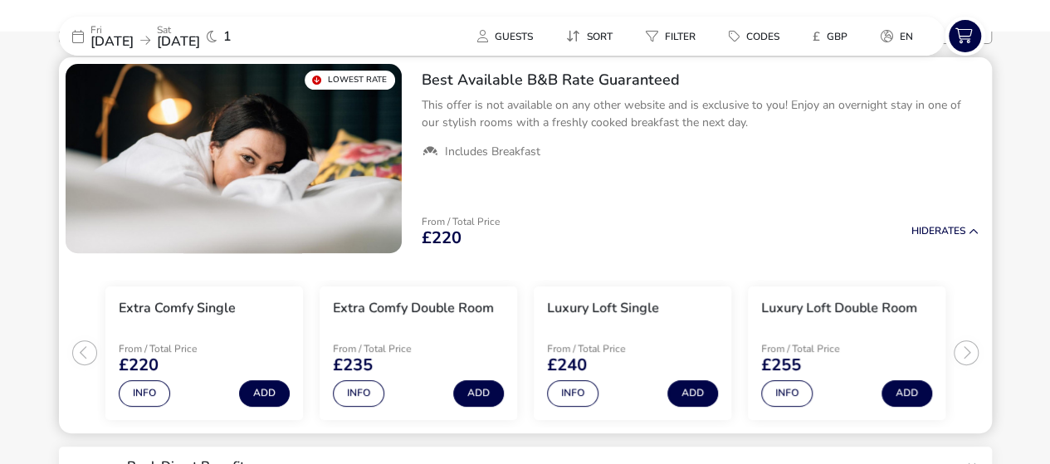
scroll to position [163, 0]
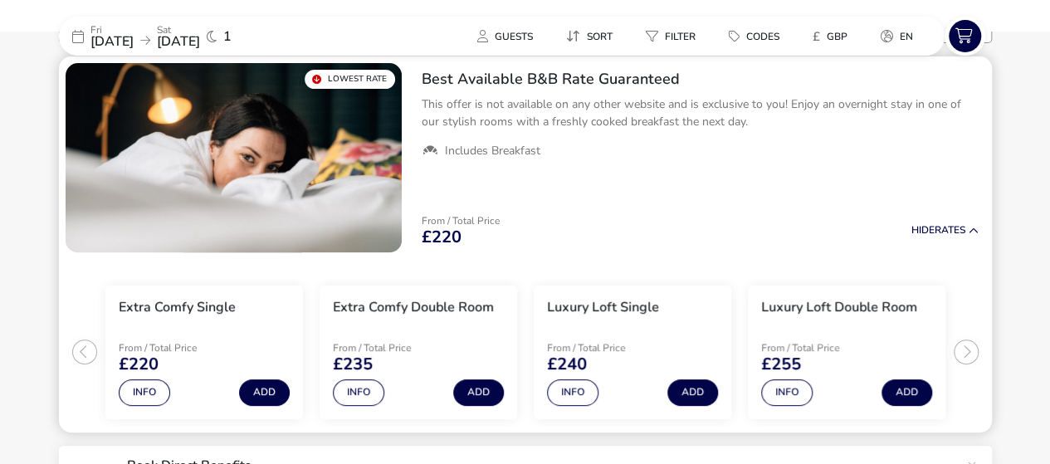
click at [953, 351] on ul "Extra Comfy Single From / Total Price £220 Info Add Extra Comfy Double Room Fro…" at bounding box center [525, 345] width 933 height 173
click at [963, 352] on ul "Extra Comfy Single From / Total Price £220 Info Add Extra Comfy Double Room Fro…" at bounding box center [525, 345] width 933 height 173
click at [964, 354] on ul "Extra Comfy Single From / Total Price £220 Info Add Extra Comfy Double Room Fro…" at bounding box center [525, 345] width 933 height 173
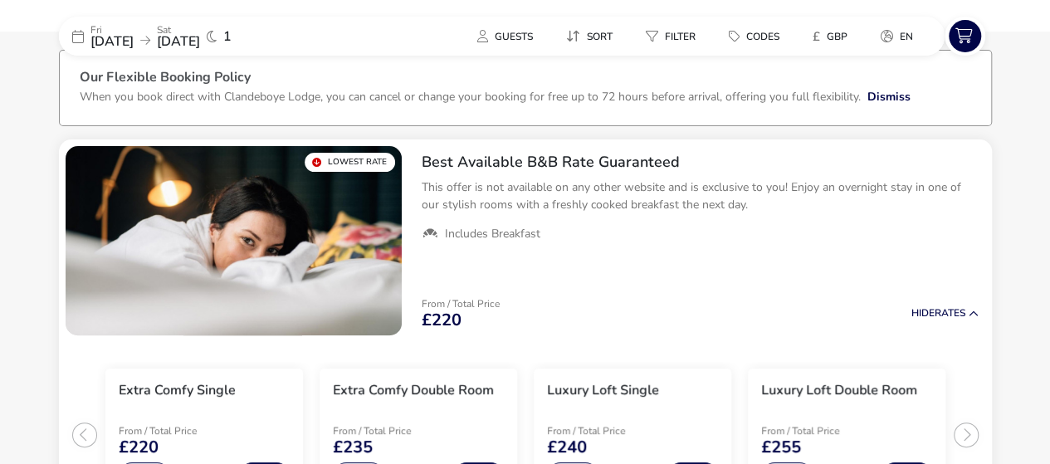
scroll to position [0, 0]
